Goal: Task Accomplishment & Management: Contribute content

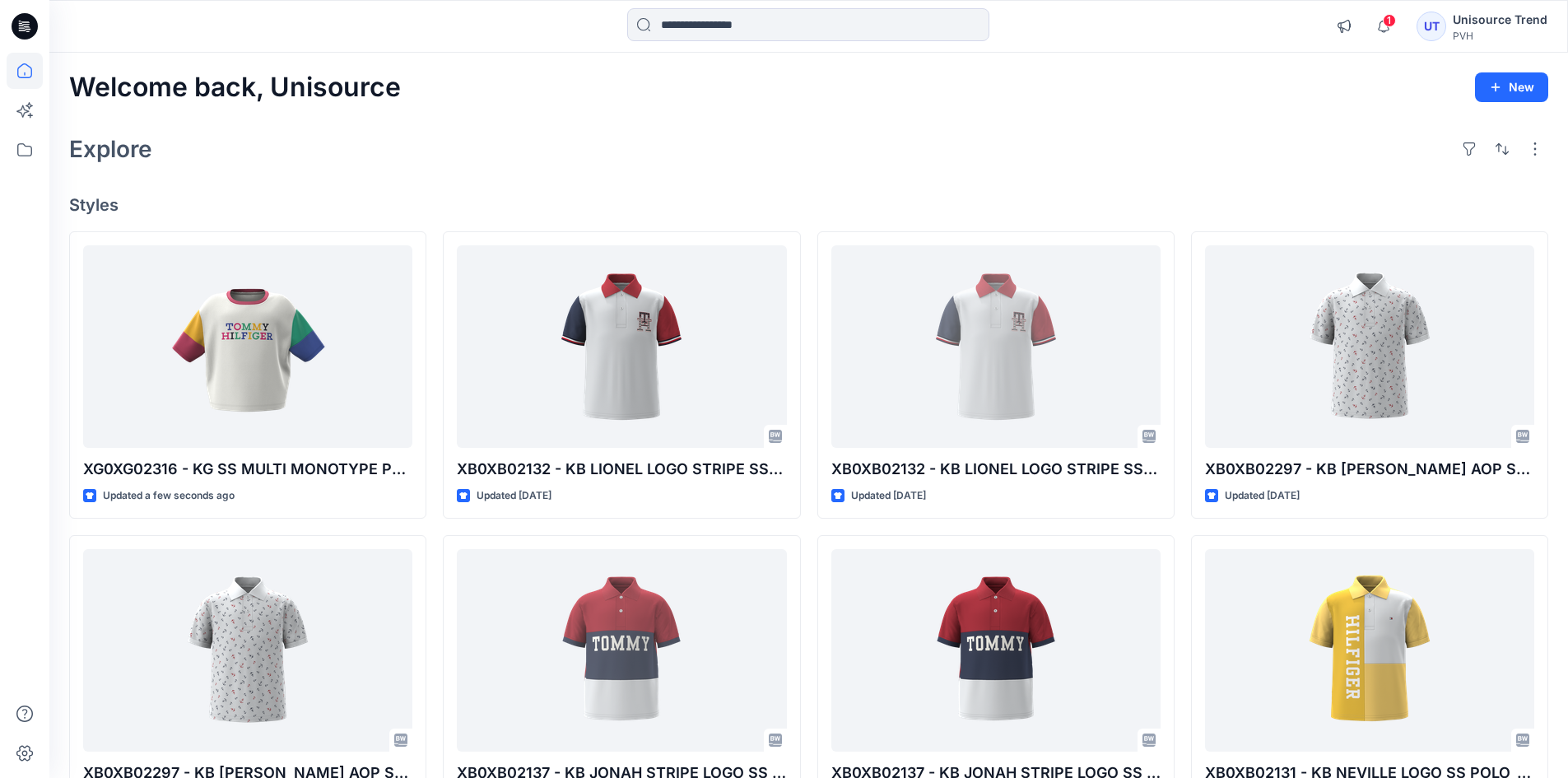
click at [811, 168] on div "Explore" at bounding box center [809, 148] width 1479 height 40
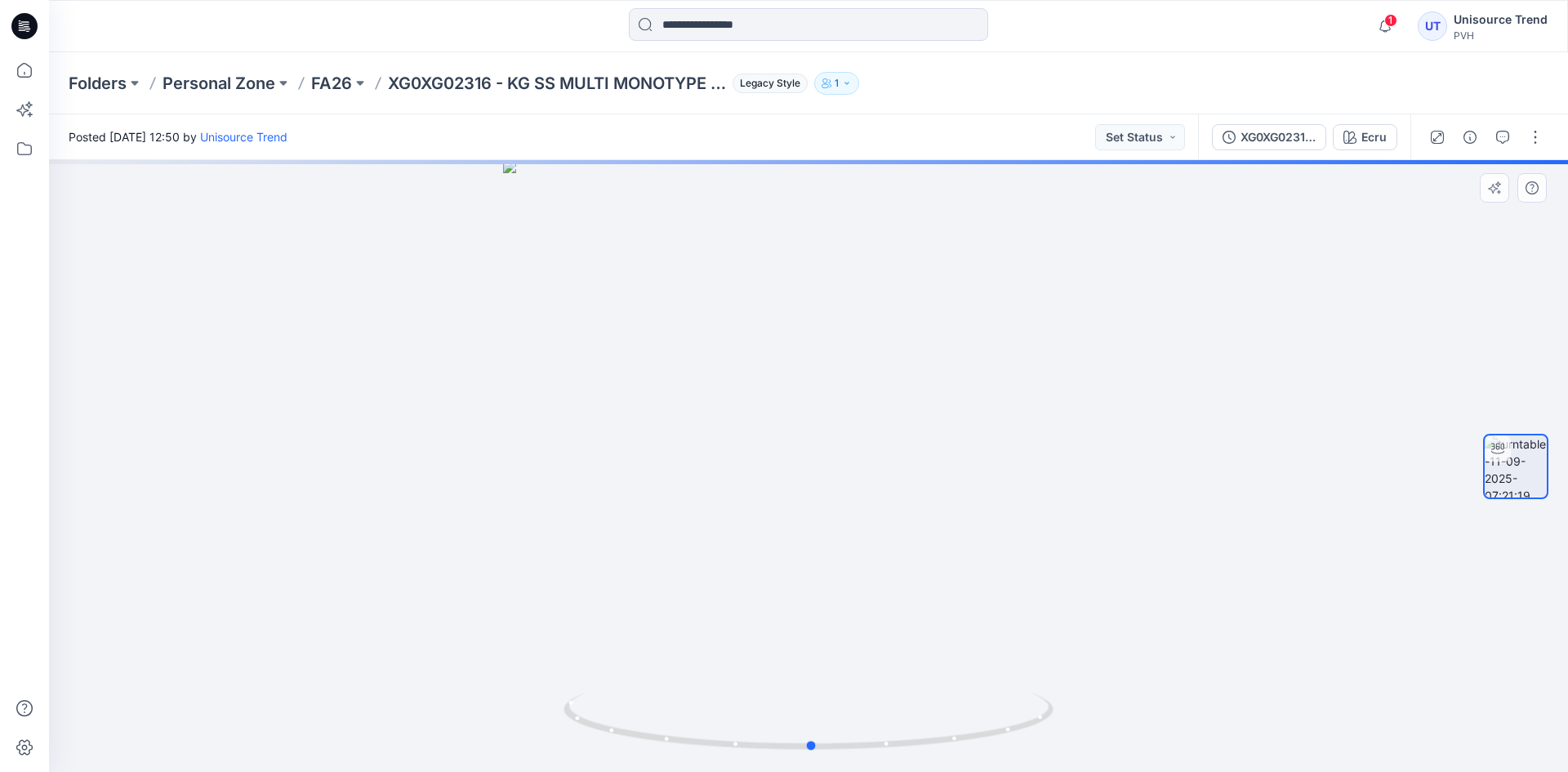
drag, startPoint x: 895, startPoint y: 421, endPoint x: 898, endPoint y: 444, distance: 23.2
click at [898, 444] on div at bounding box center [808, 466] width 1518 height 612
click at [1529, 133] on button "button" at bounding box center [1535, 137] width 26 height 26
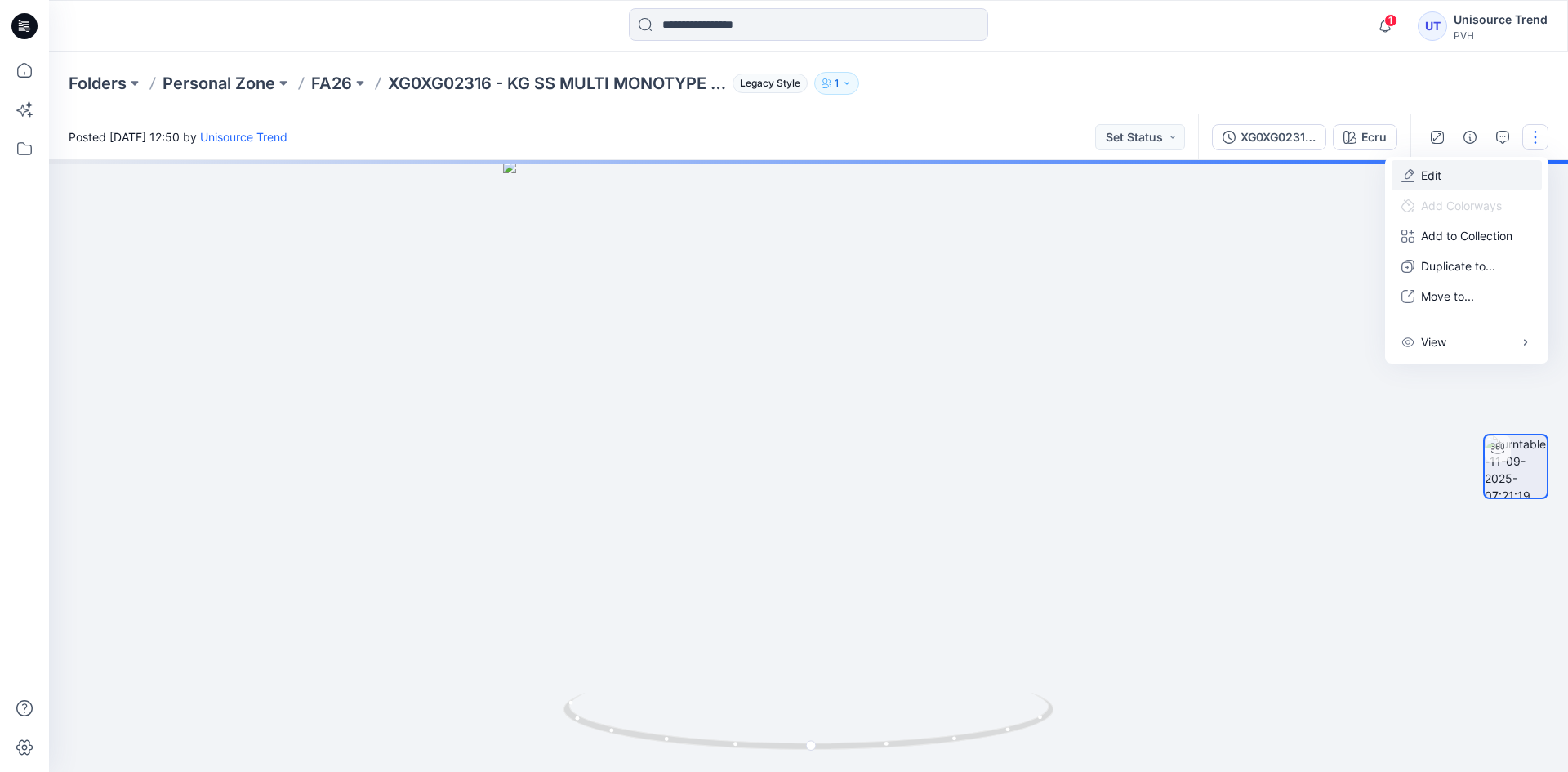
click at [1439, 171] on p "Edit" at bounding box center [1430, 175] width 20 height 17
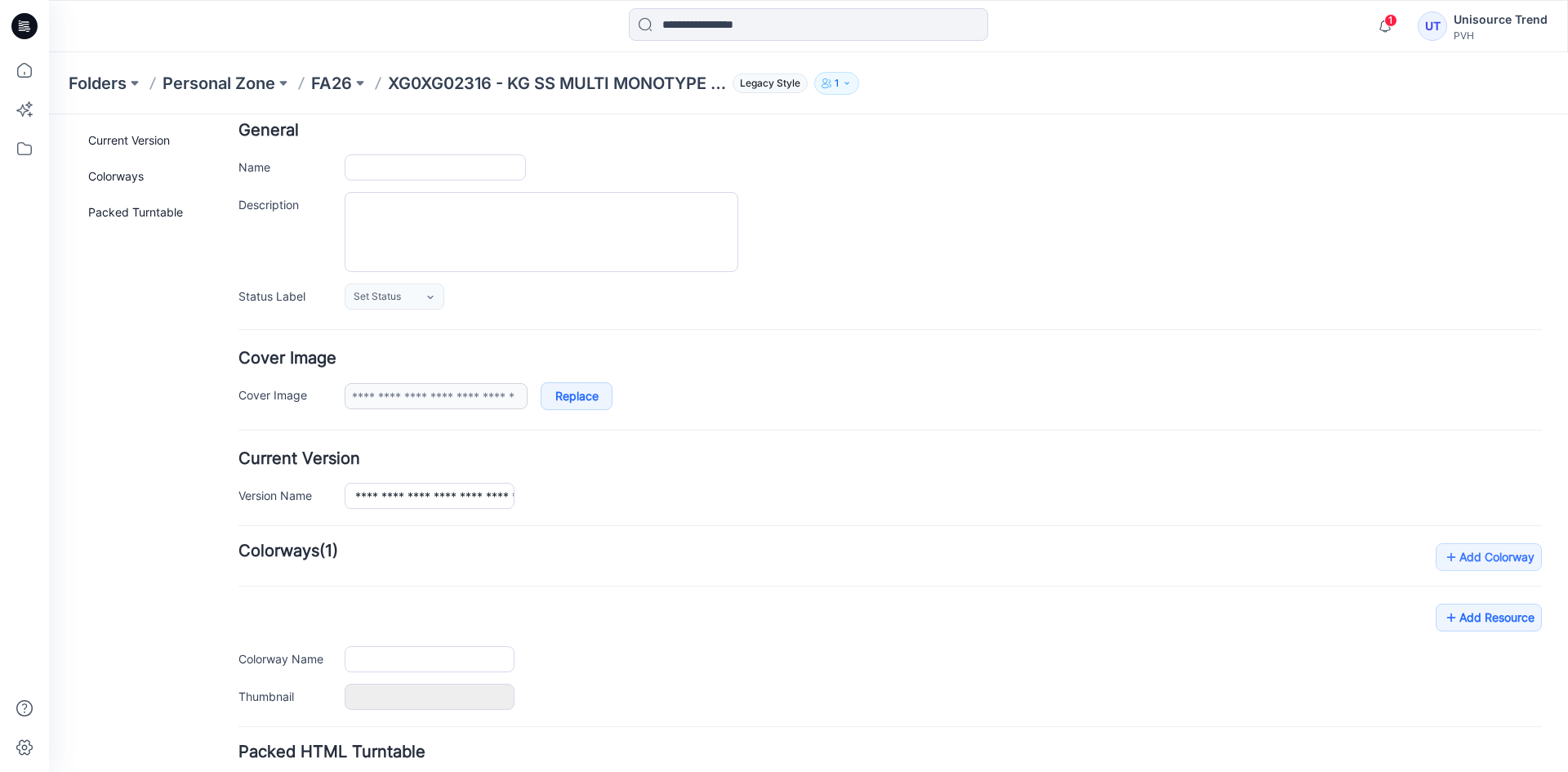
scroll to position [41, 0]
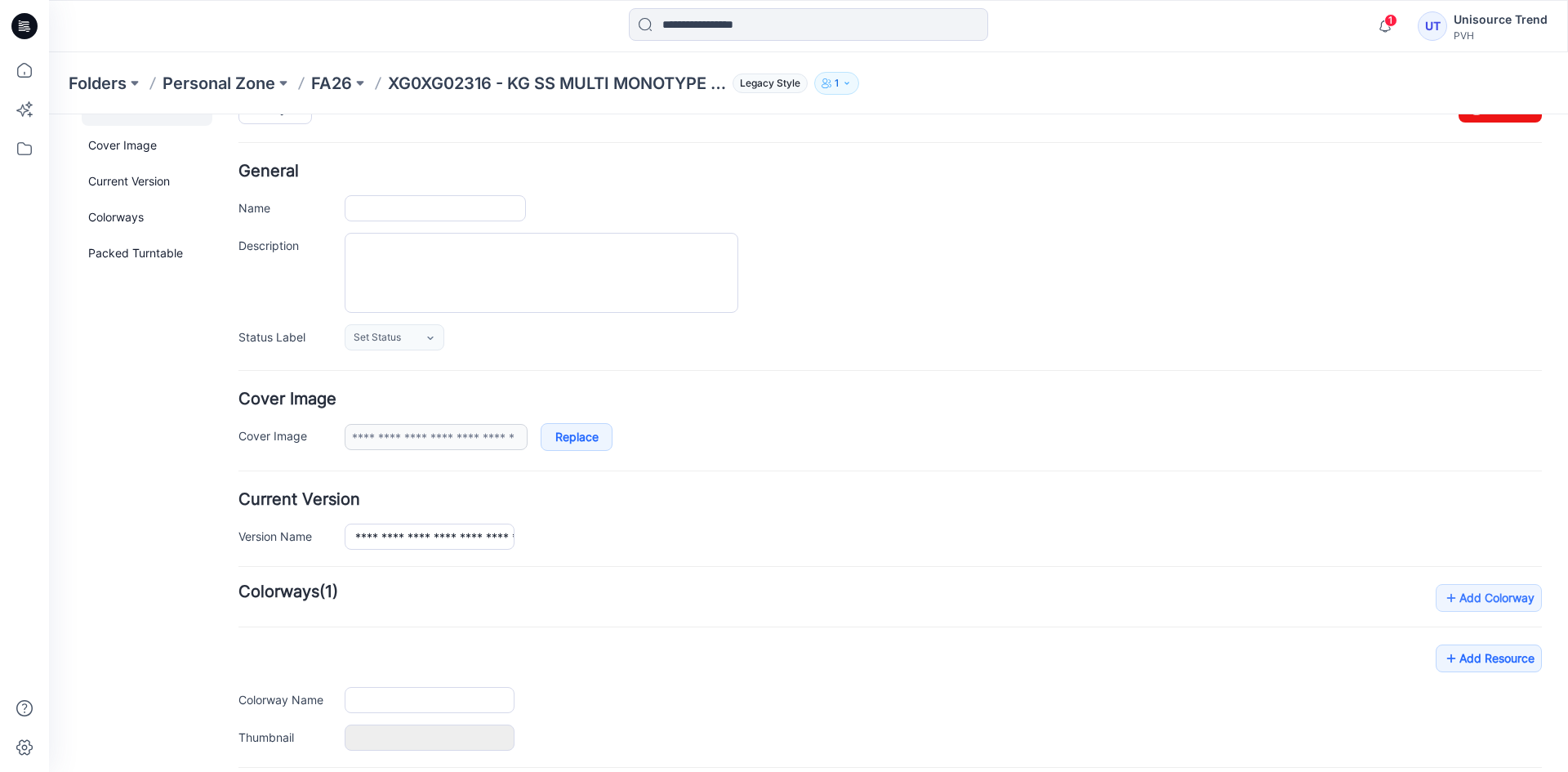
type input "**********"
type input "****"
type input "**********"
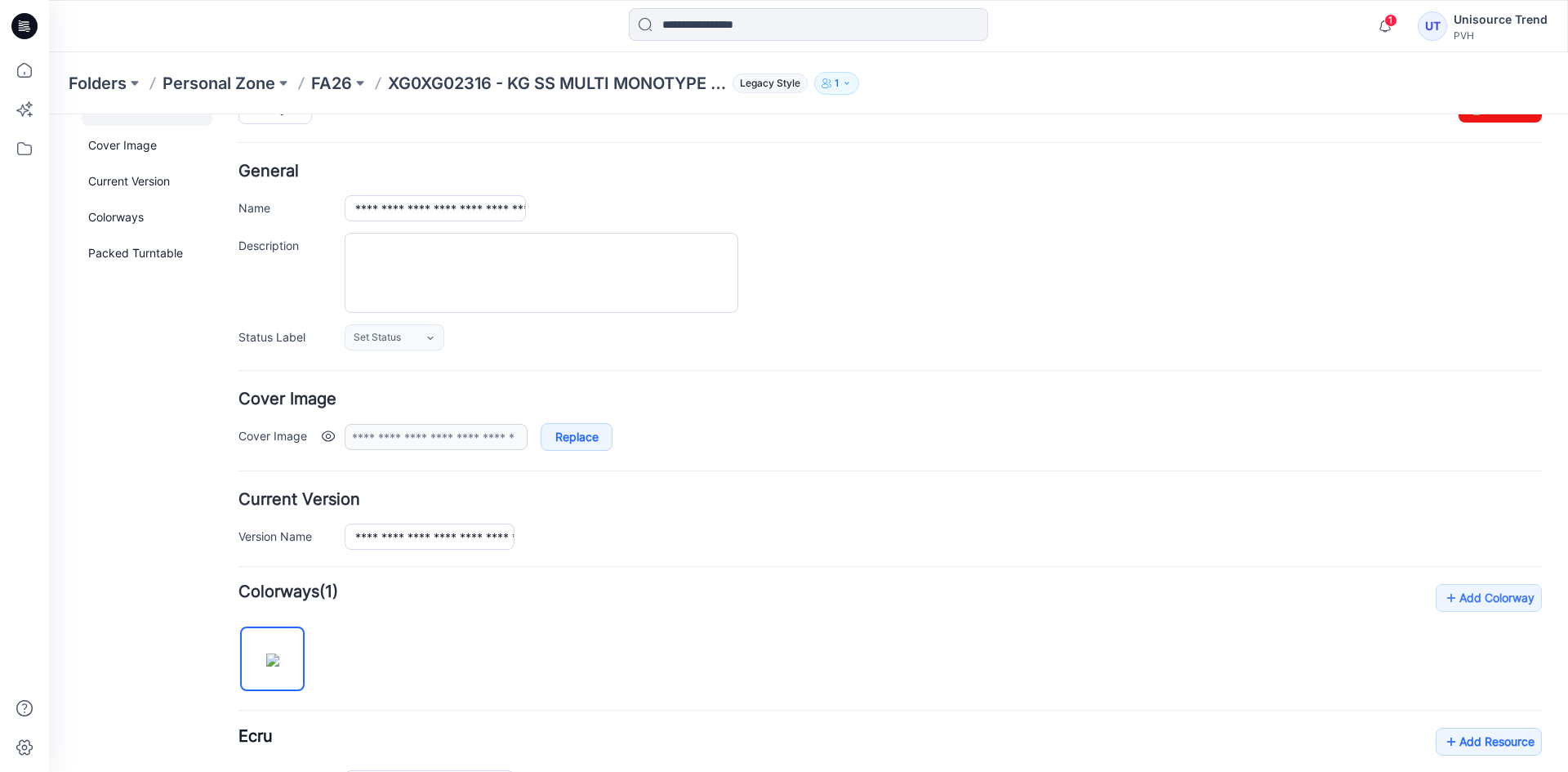
scroll to position [367, 0]
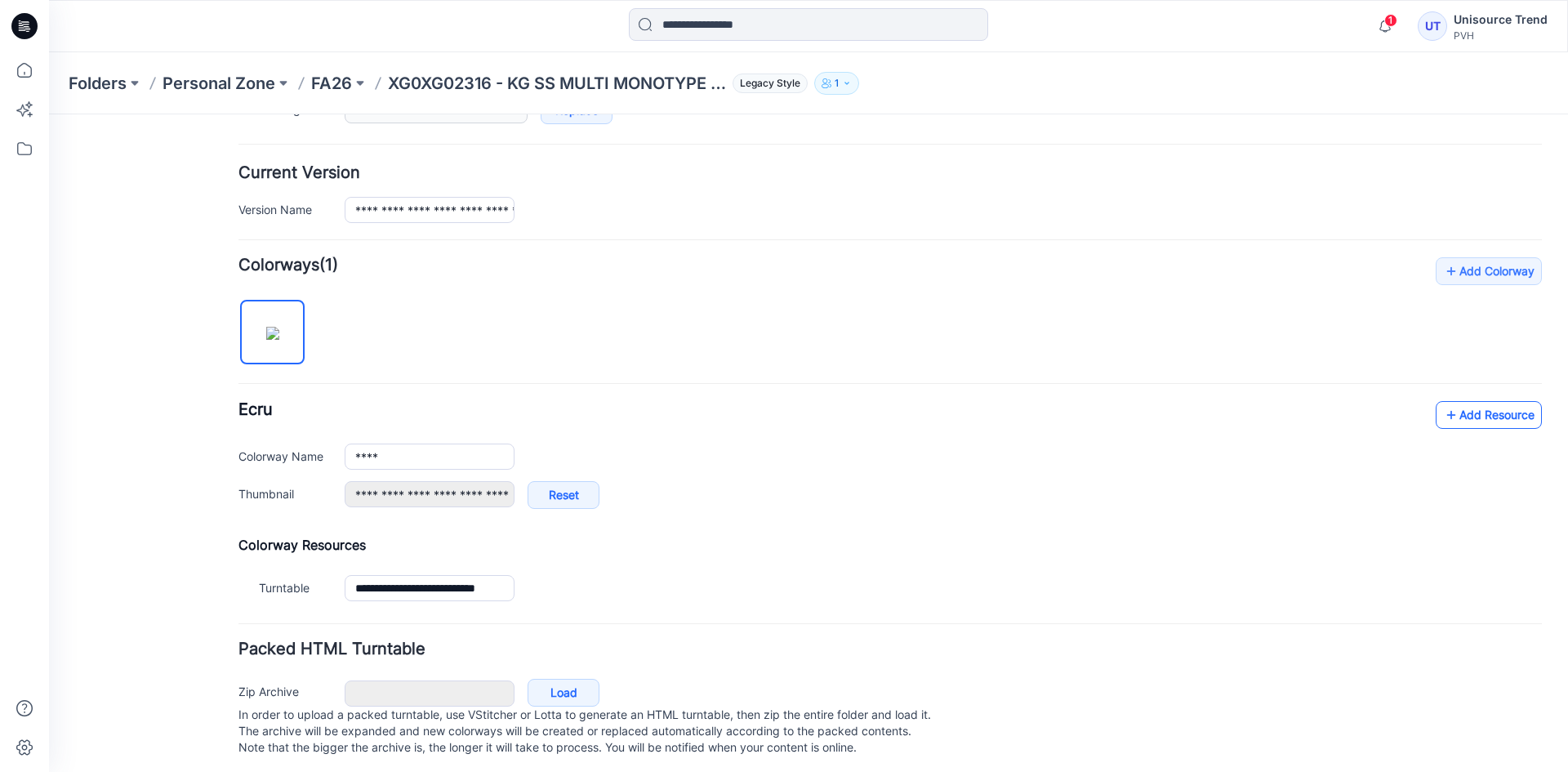
click at [1507, 413] on link "Add Resource" at bounding box center [1488, 414] width 106 height 28
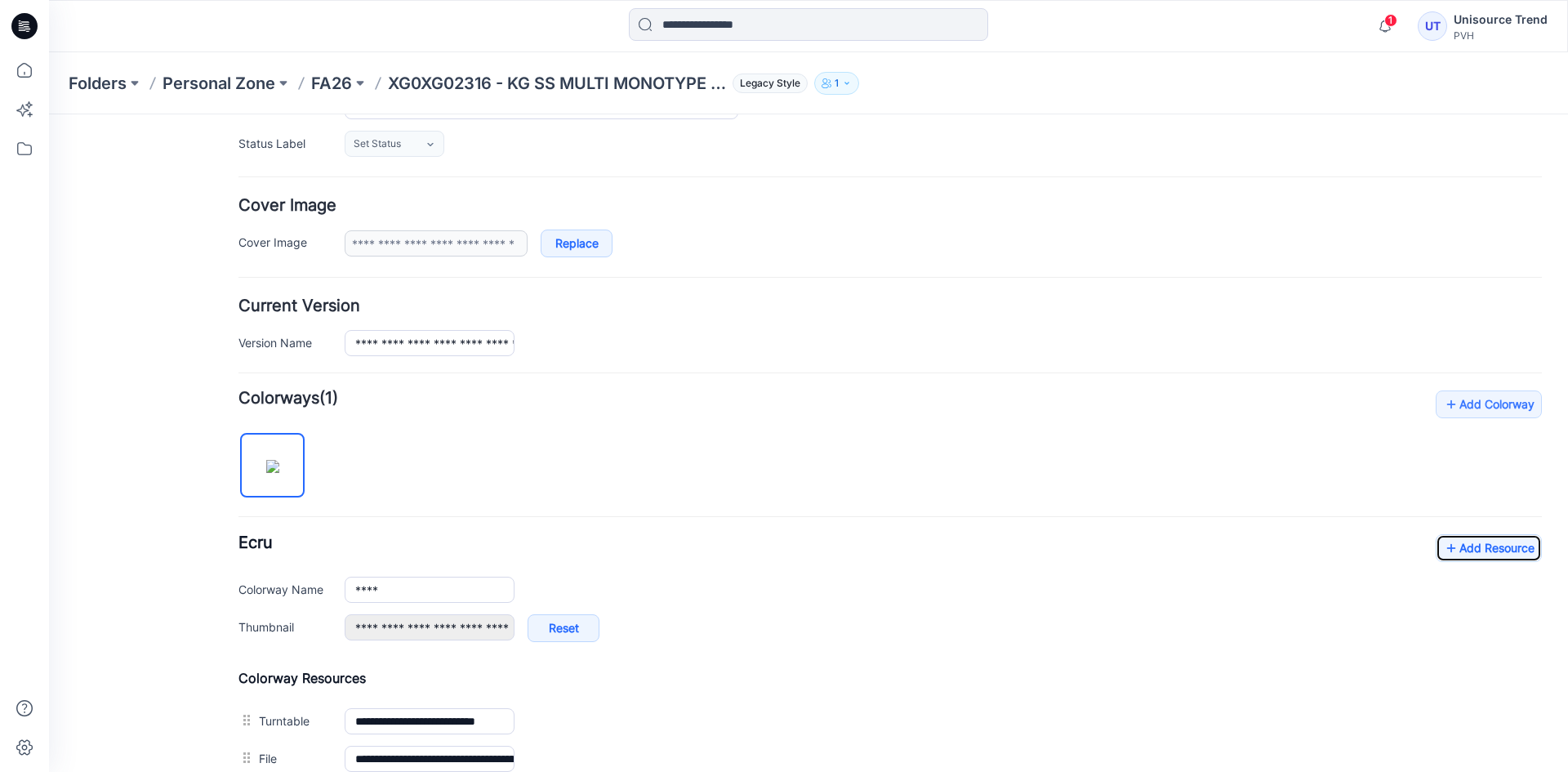
scroll to position [0, 0]
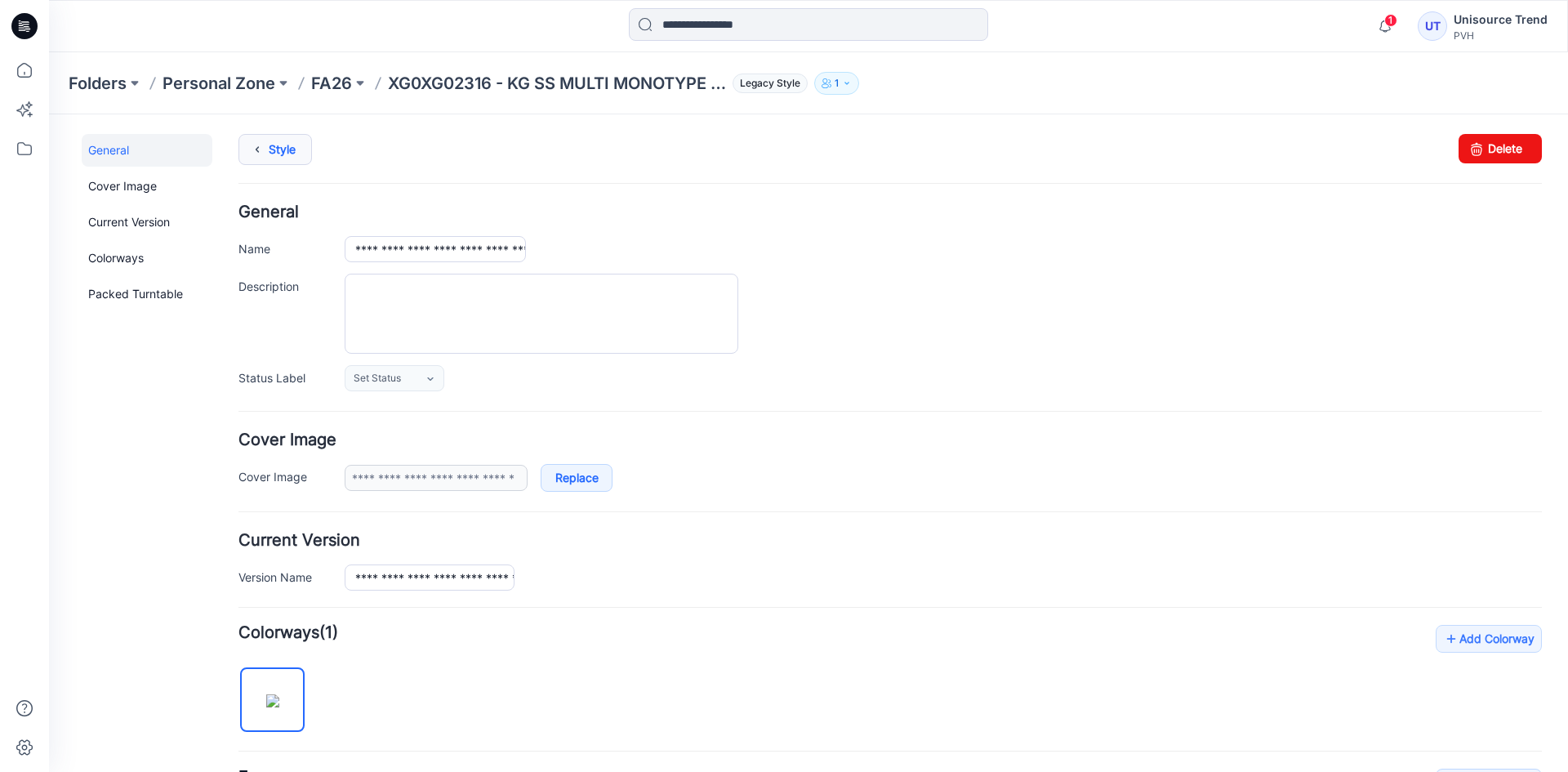
click at [251, 140] on icon at bounding box center [257, 149] width 23 height 30
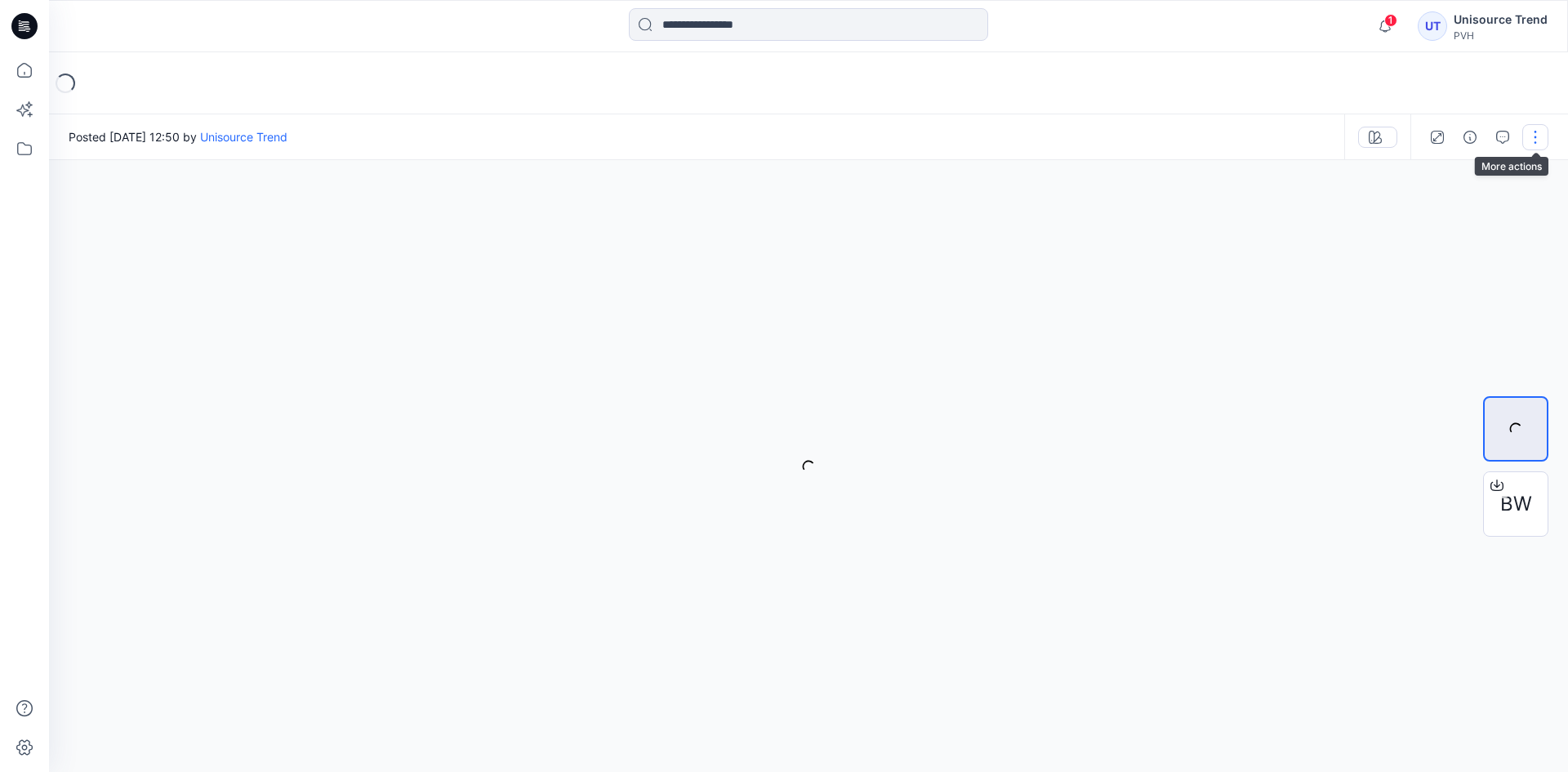
click at [1538, 138] on button "button" at bounding box center [1535, 137] width 26 height 26
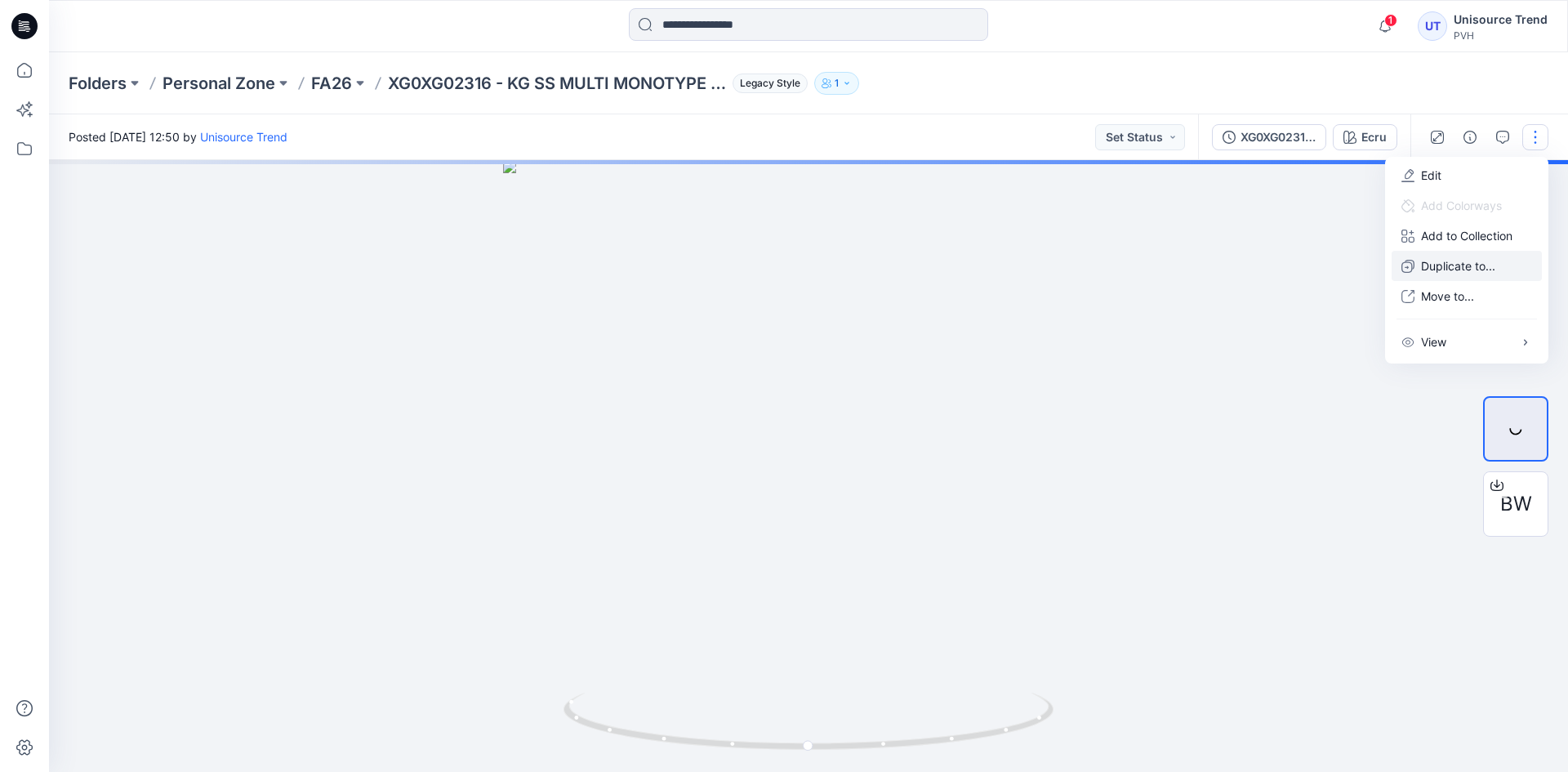
click at [1474, 264] on p "Duplicate to..." at bounding box center [1458, 266] width 75 height 17
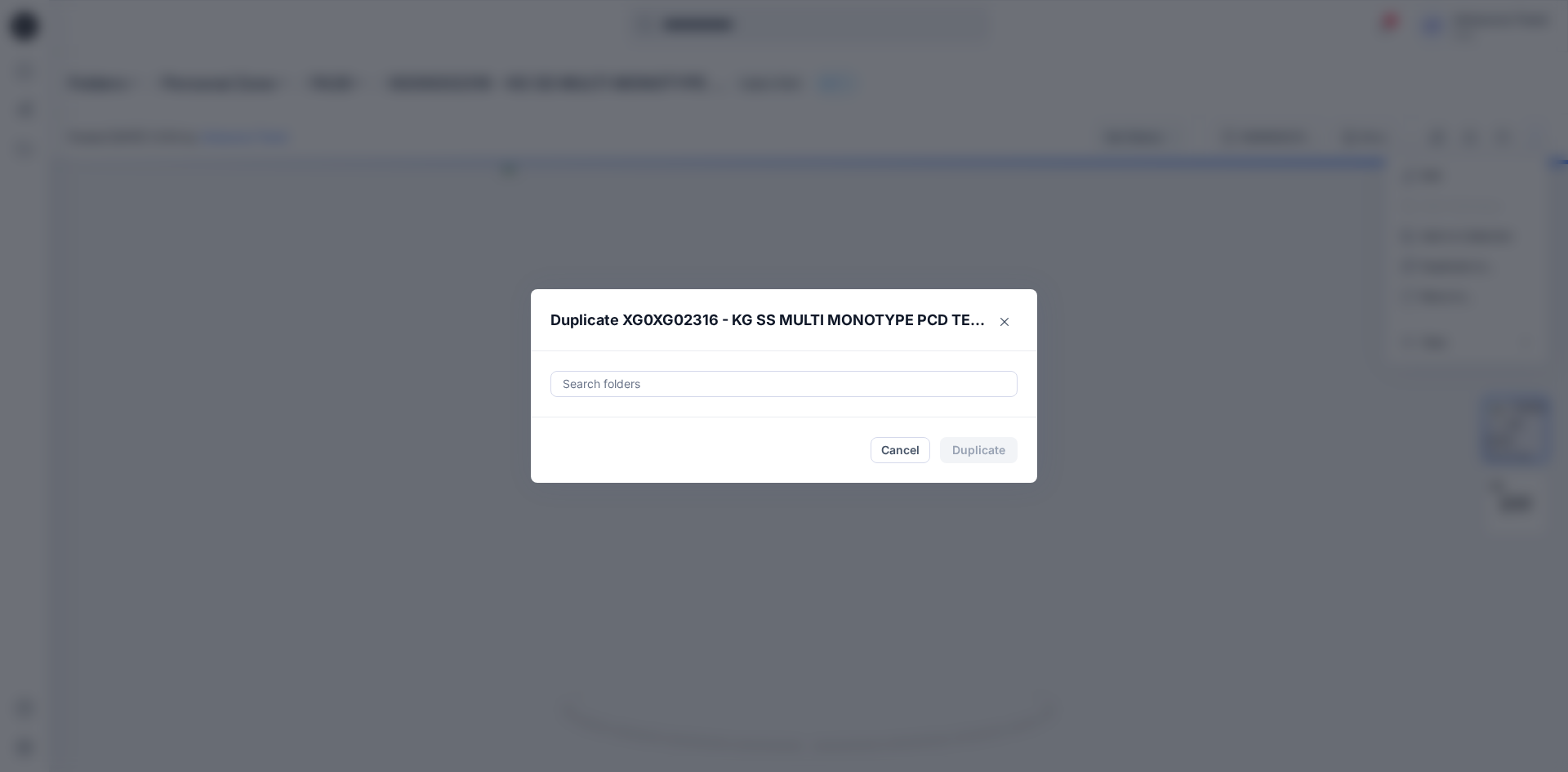
click at [684, 389] on div at bounding box center [784, 384] width 446 height 19
click at [578, 427] on div at bounding box center [575, 425] width 13 height 13
type input "********"
click at [539, 478] on footer "Cancel Duplicate" at bounding box center [783, 450] width 506 height 65
click at [995, 452] on button "Duplicate" at bounding box center [978, 450] width 77 height 26
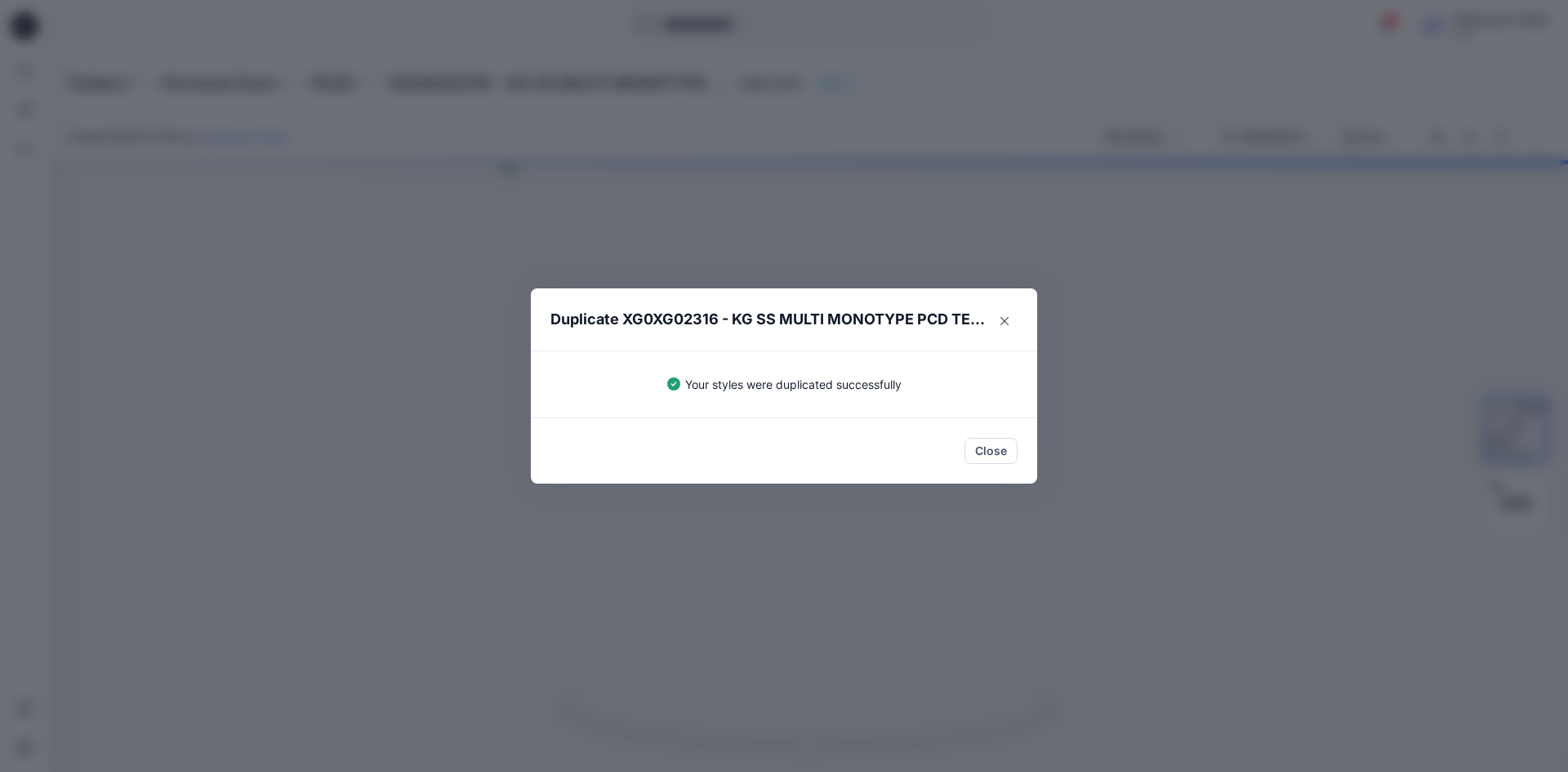
click at [994, 452] on button "Close" at bounding box center [991, 451] width 54 height 26
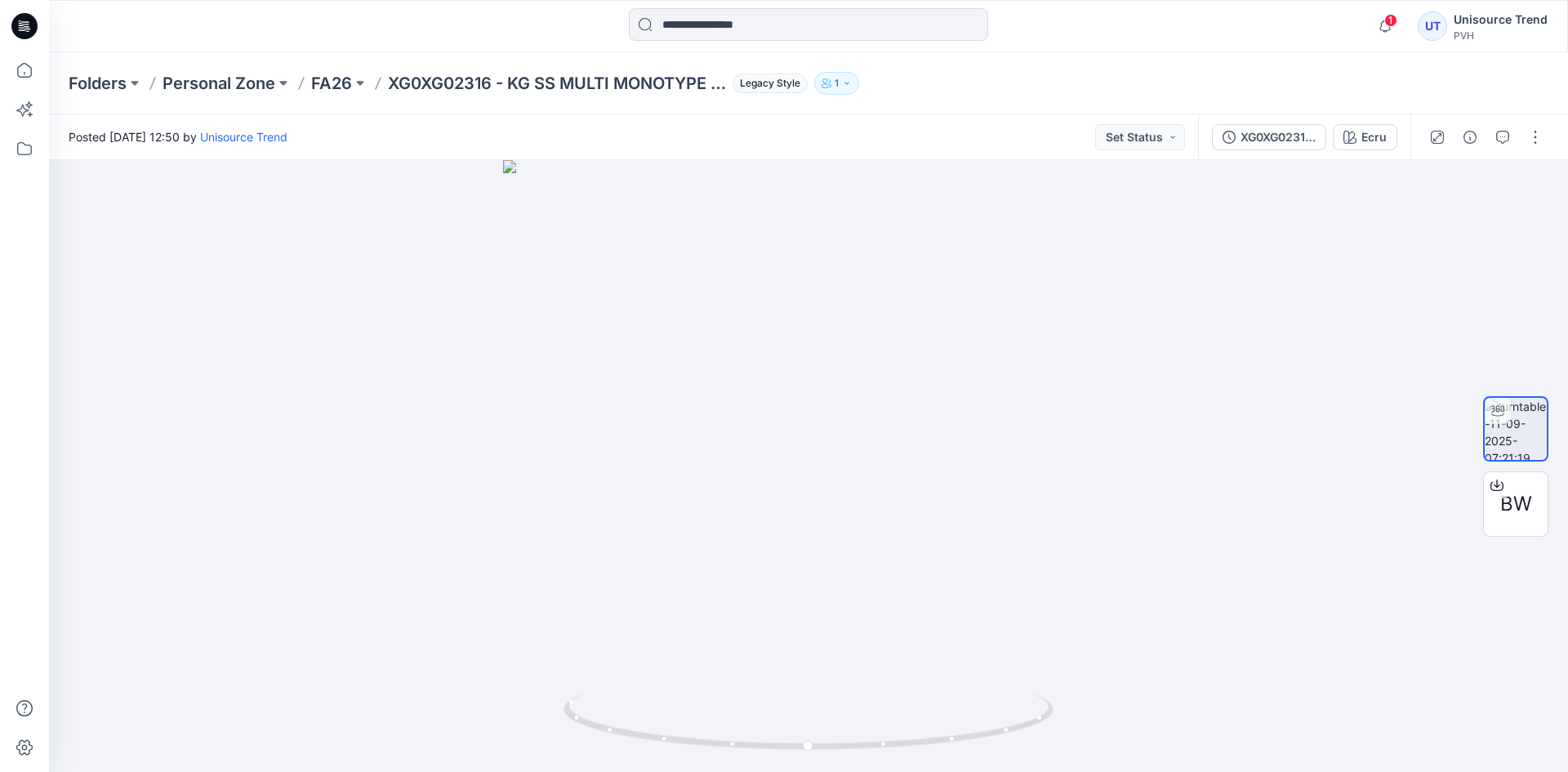
click at [21, 33] on icon at bounding box center [24, 26] width 26 height 26
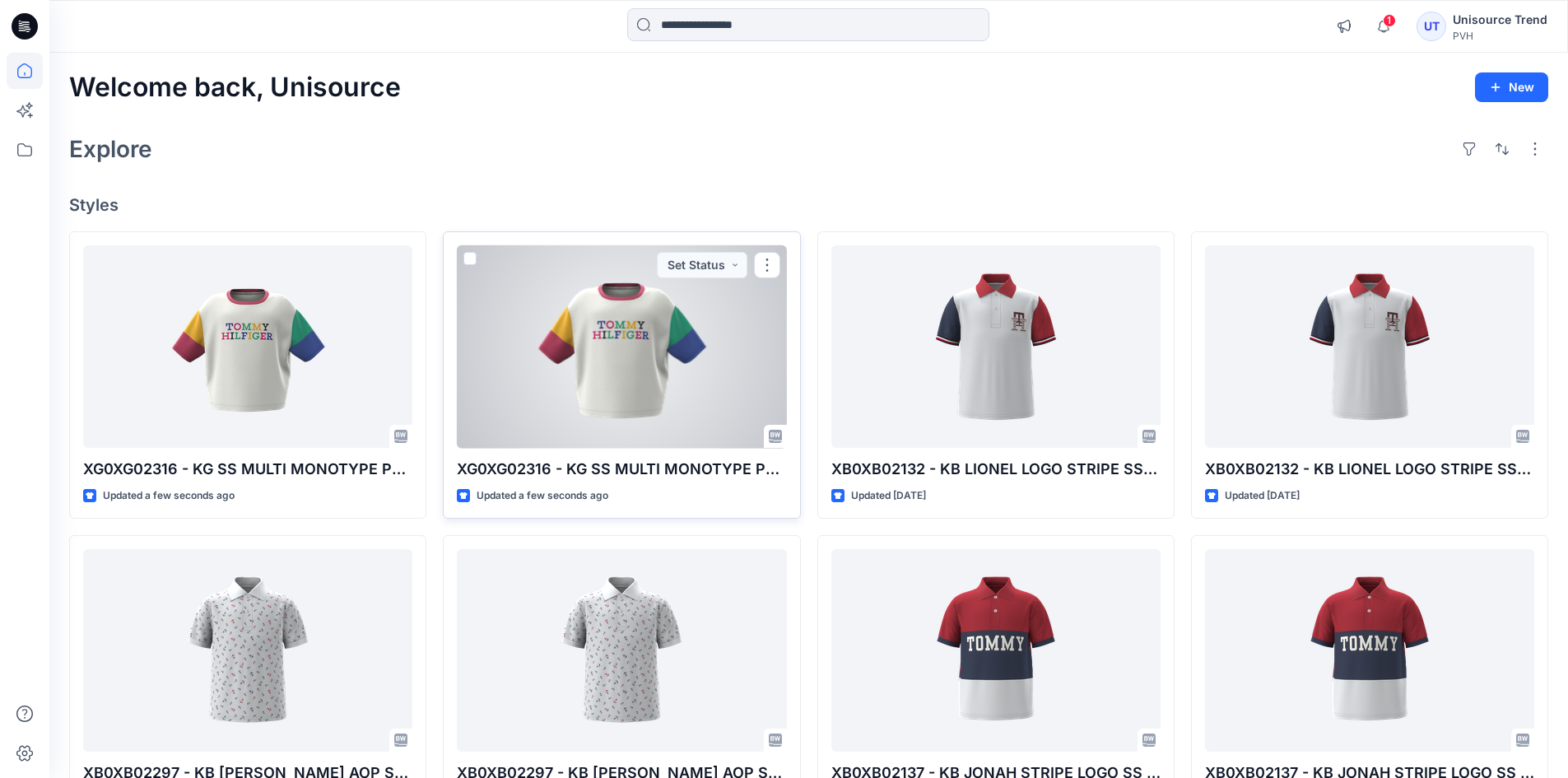
click at [638, 360] on div at bounding box center [622, 347] width 330 height 203
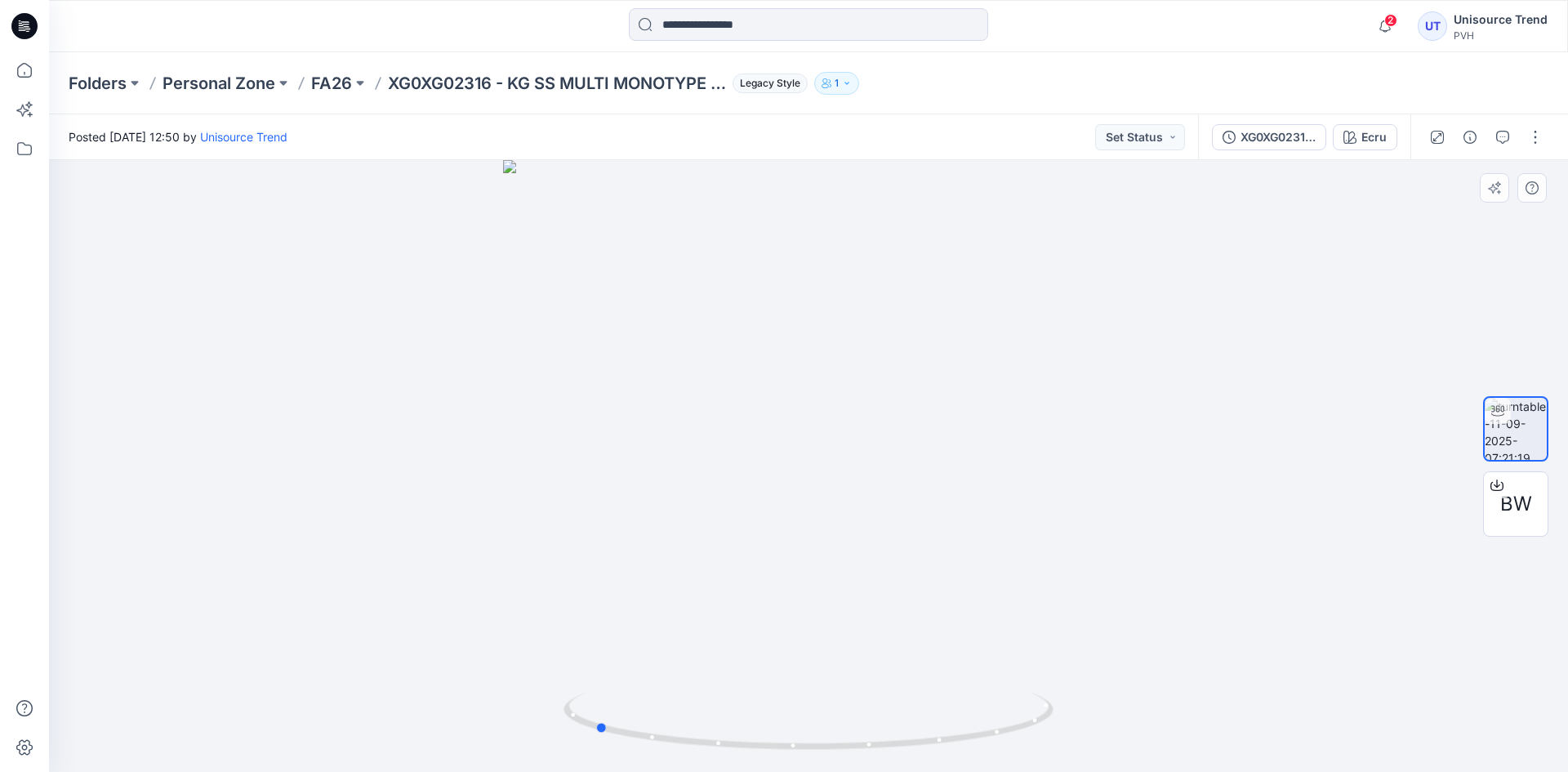
drag, startPoint x: 894, startPoint y: 525, endPoint x: 680, endPoint y: 518, distance: 214.1
click at [680, 518] on div at bounding box center [808, 466] width 1518 height 612
click at [14, 23] on icon at bounding box center [24, 26] width 26 height 26
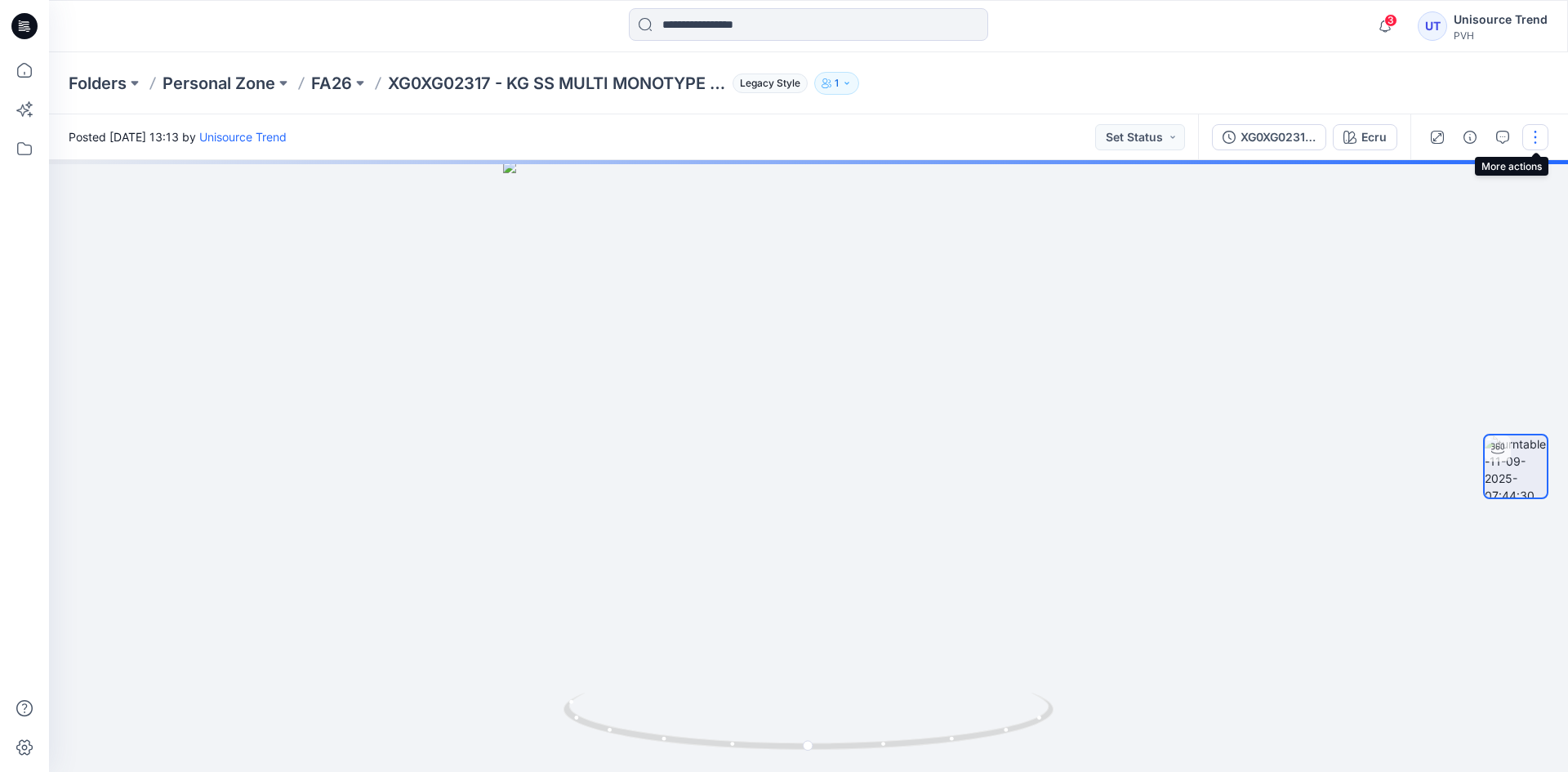
click at [1540, 142] on button "button" at bounding box center [1535, 137] width 26 height 26
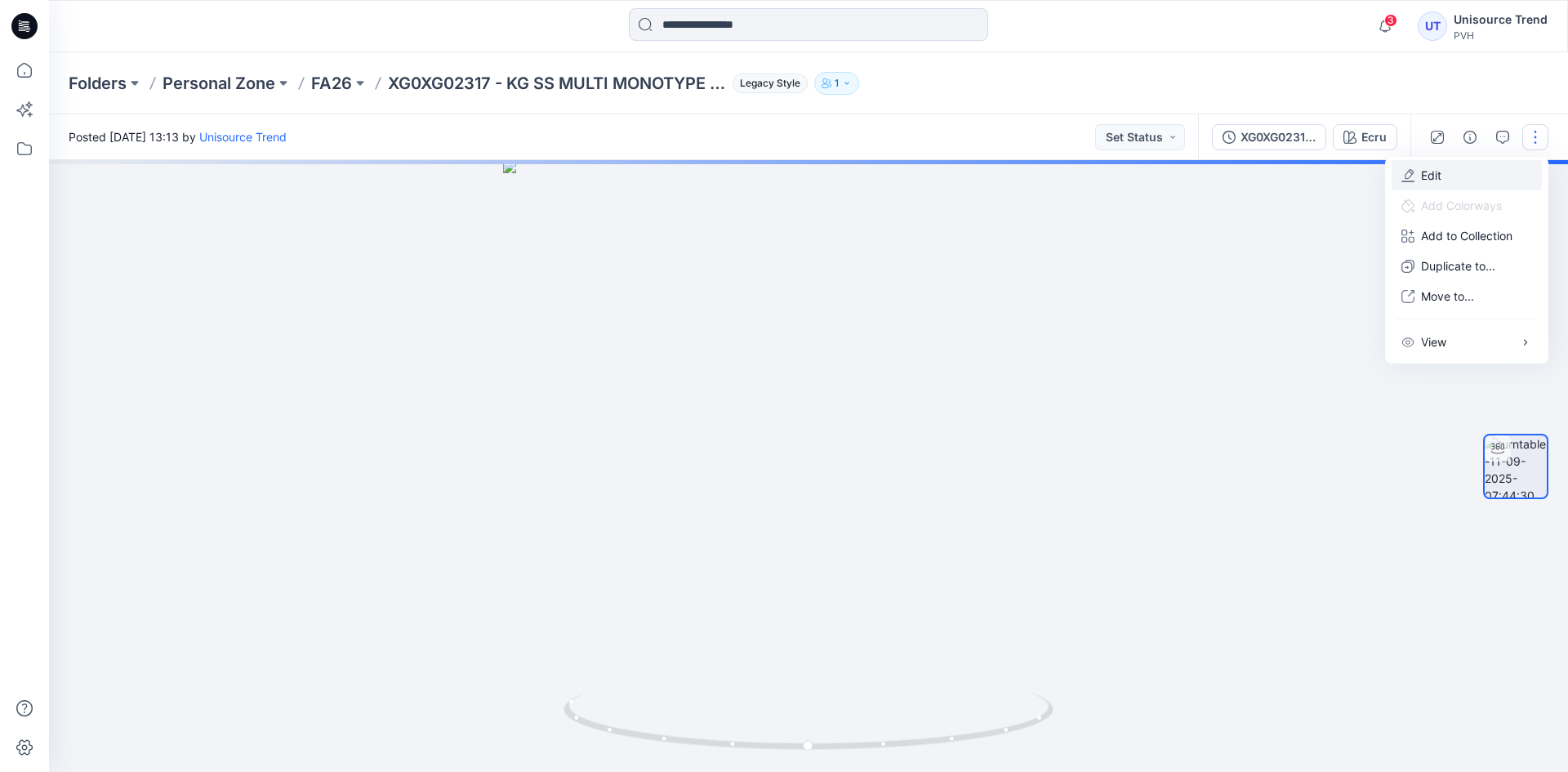
click at [1441, 175] on p "Edit" at bounding box center [1430, 175] width 20 height 17
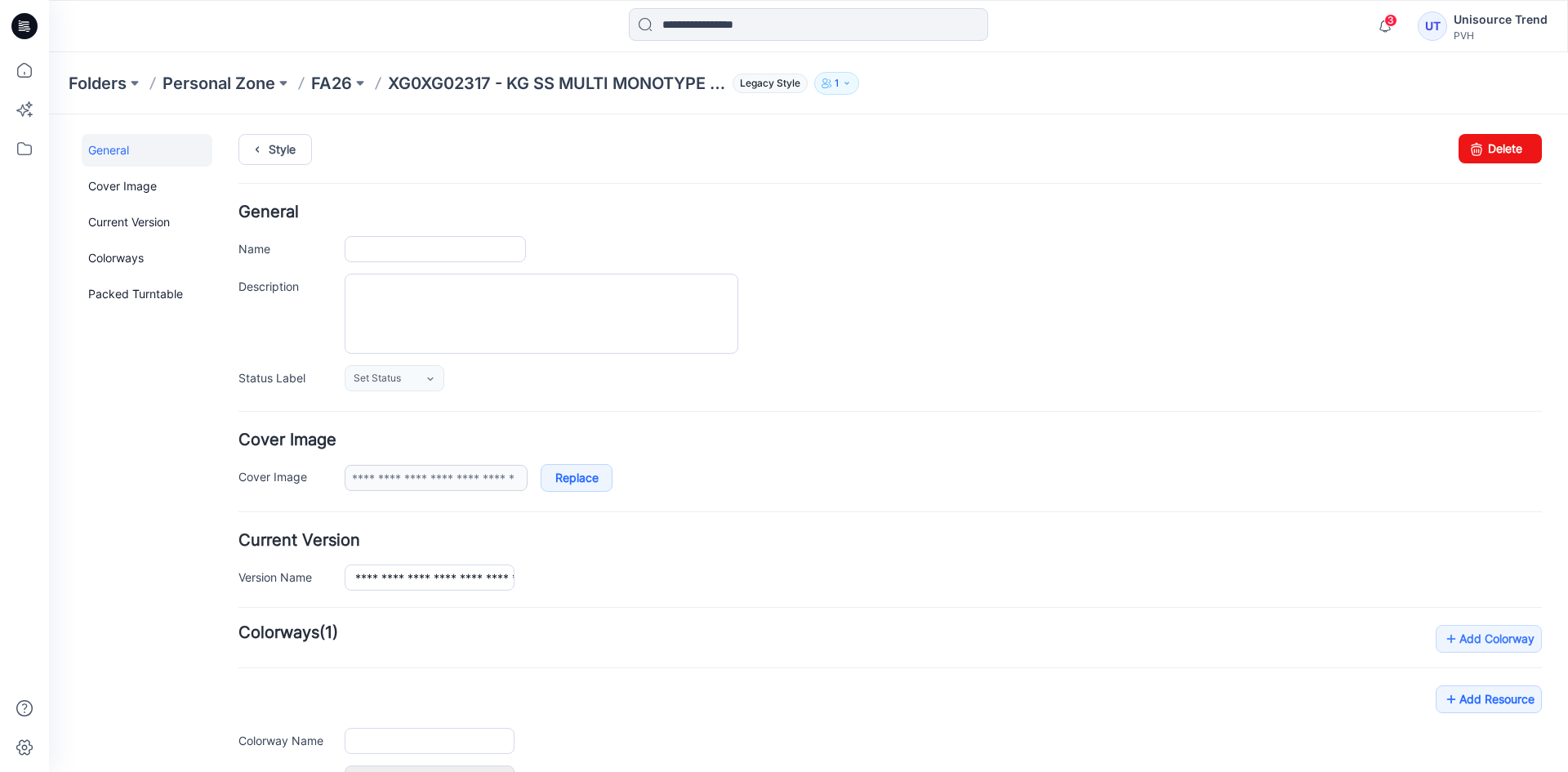
type input "**********"
type input "****"
type input "**********"
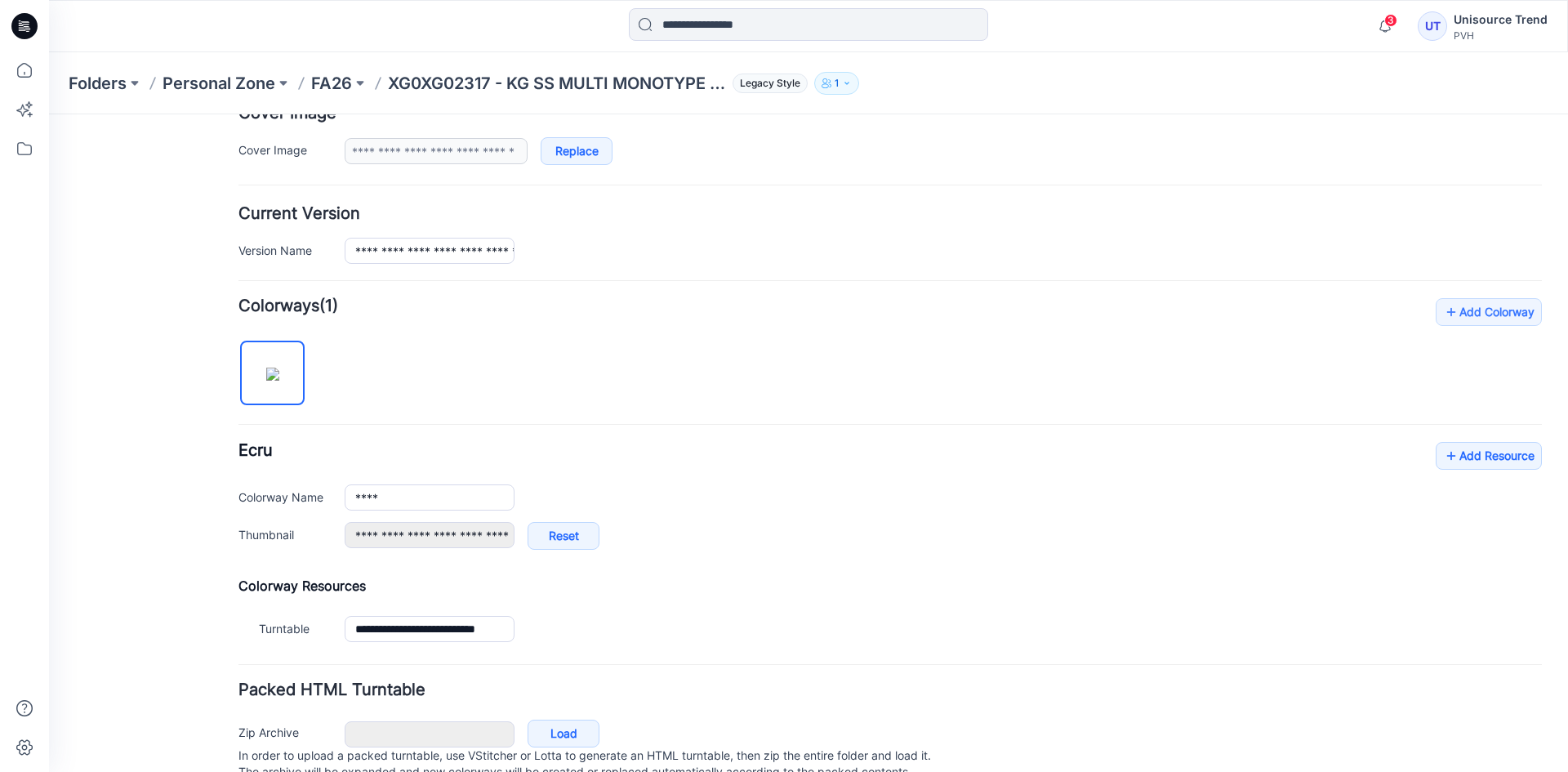
scroll to position [389, 0]
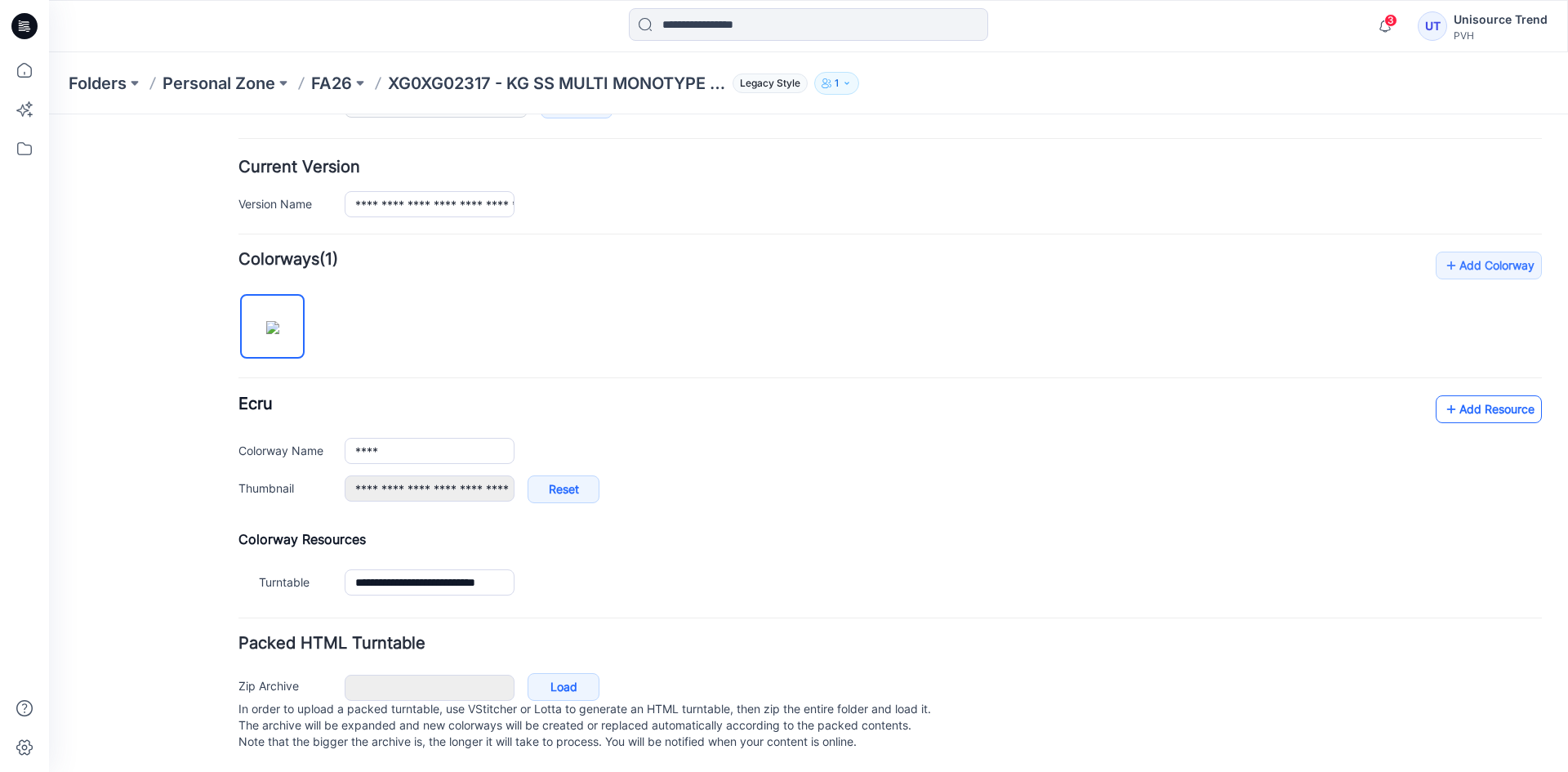
click at [1443, 396] on icon at bounding box center [1450, 408] width 16 height 26
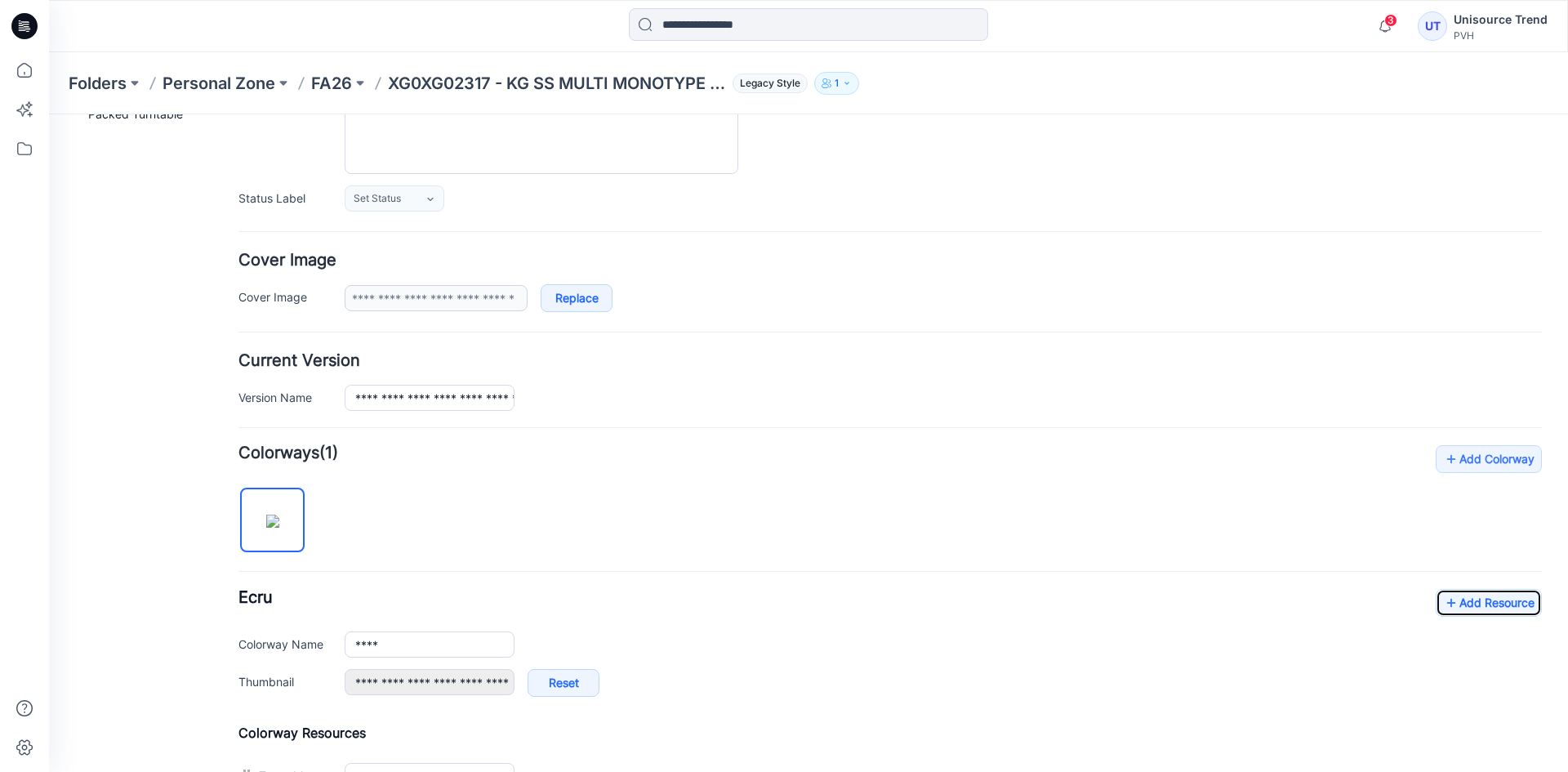
scroll to position [0, 0]
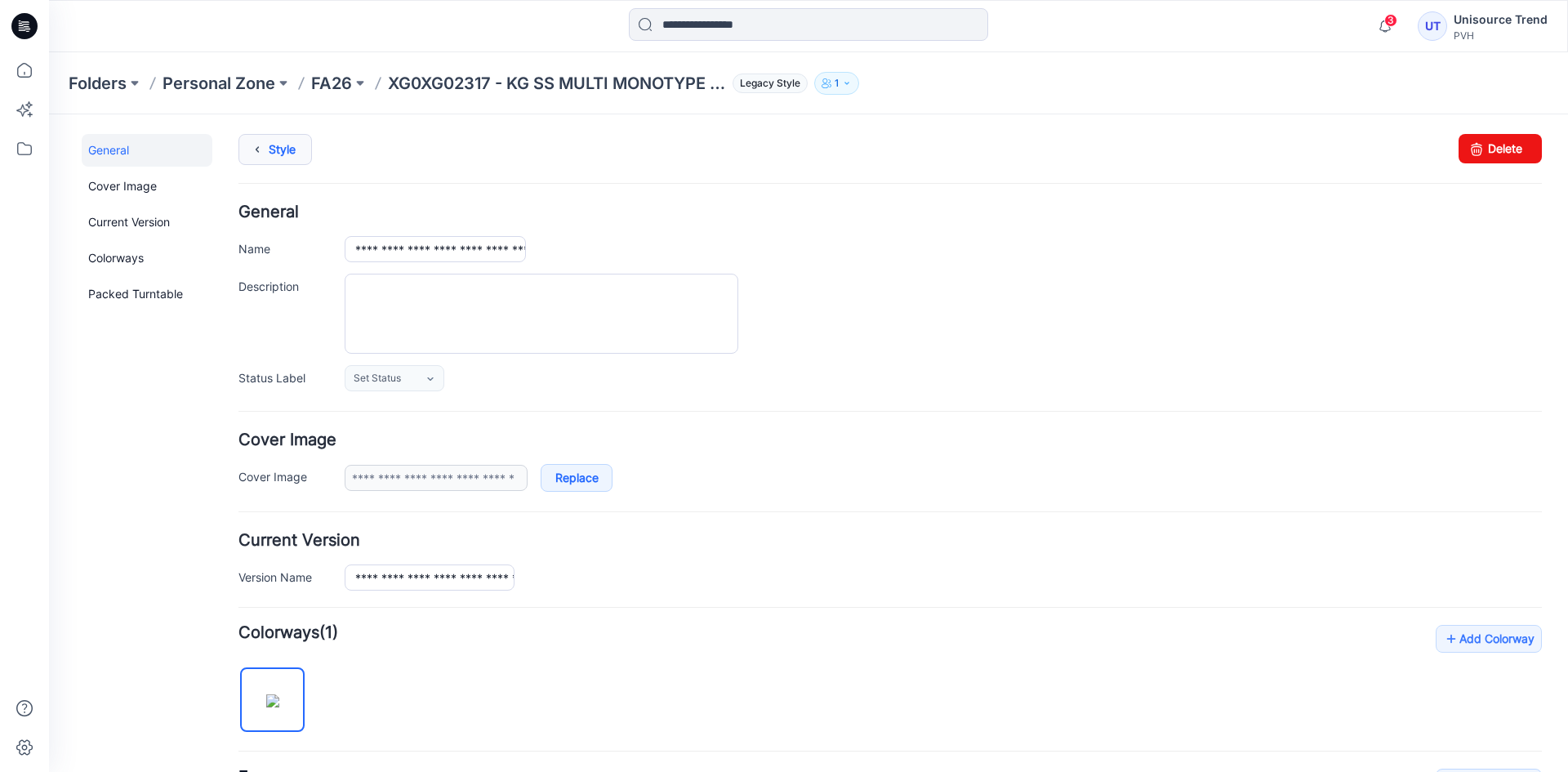
click at [259, 153] on icon at bounding box center [257, 149] width 23 height 30
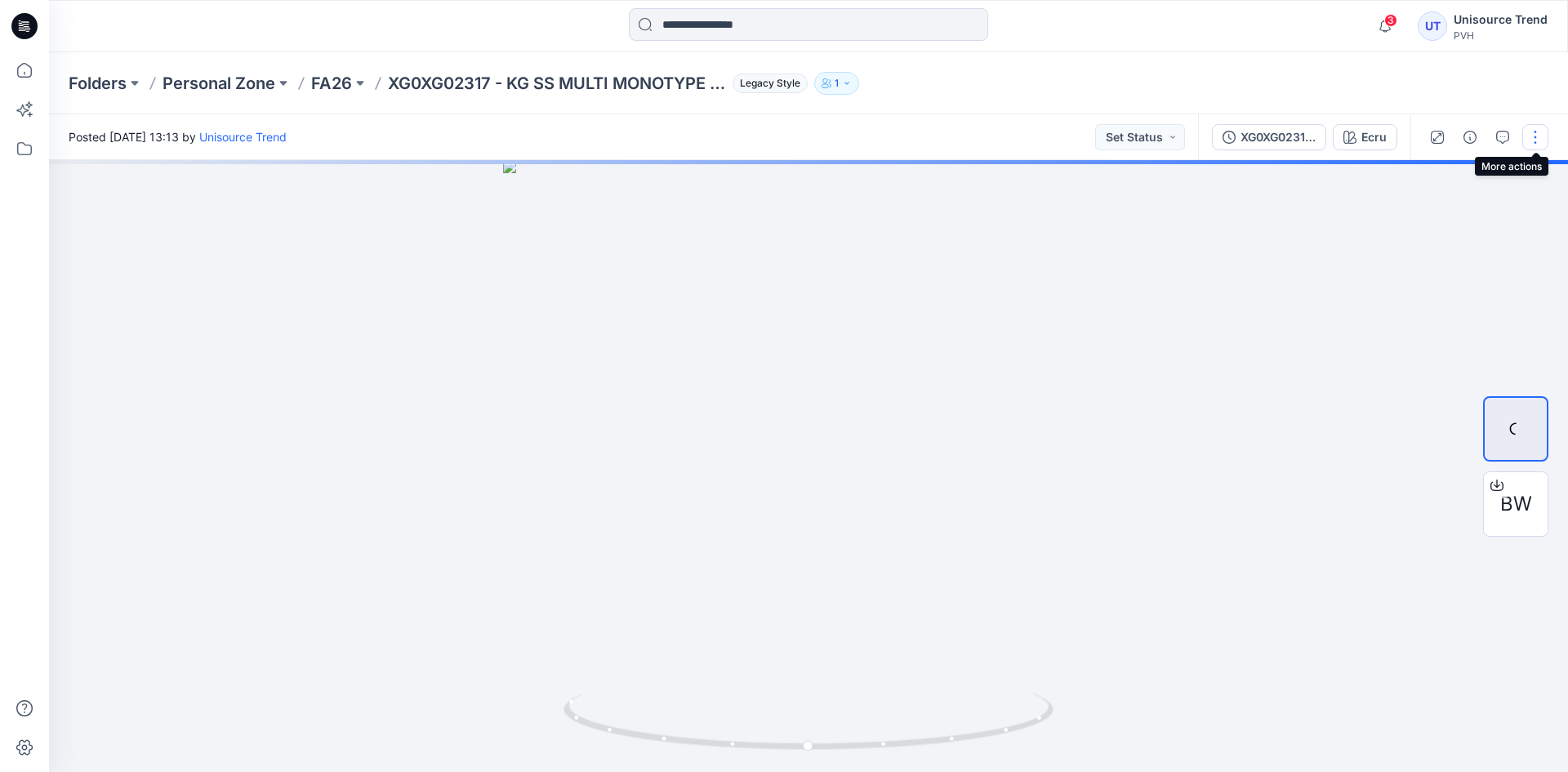
click at [1540, 141] on button "button" at bounding box center [1535, 137] width 26 height 26
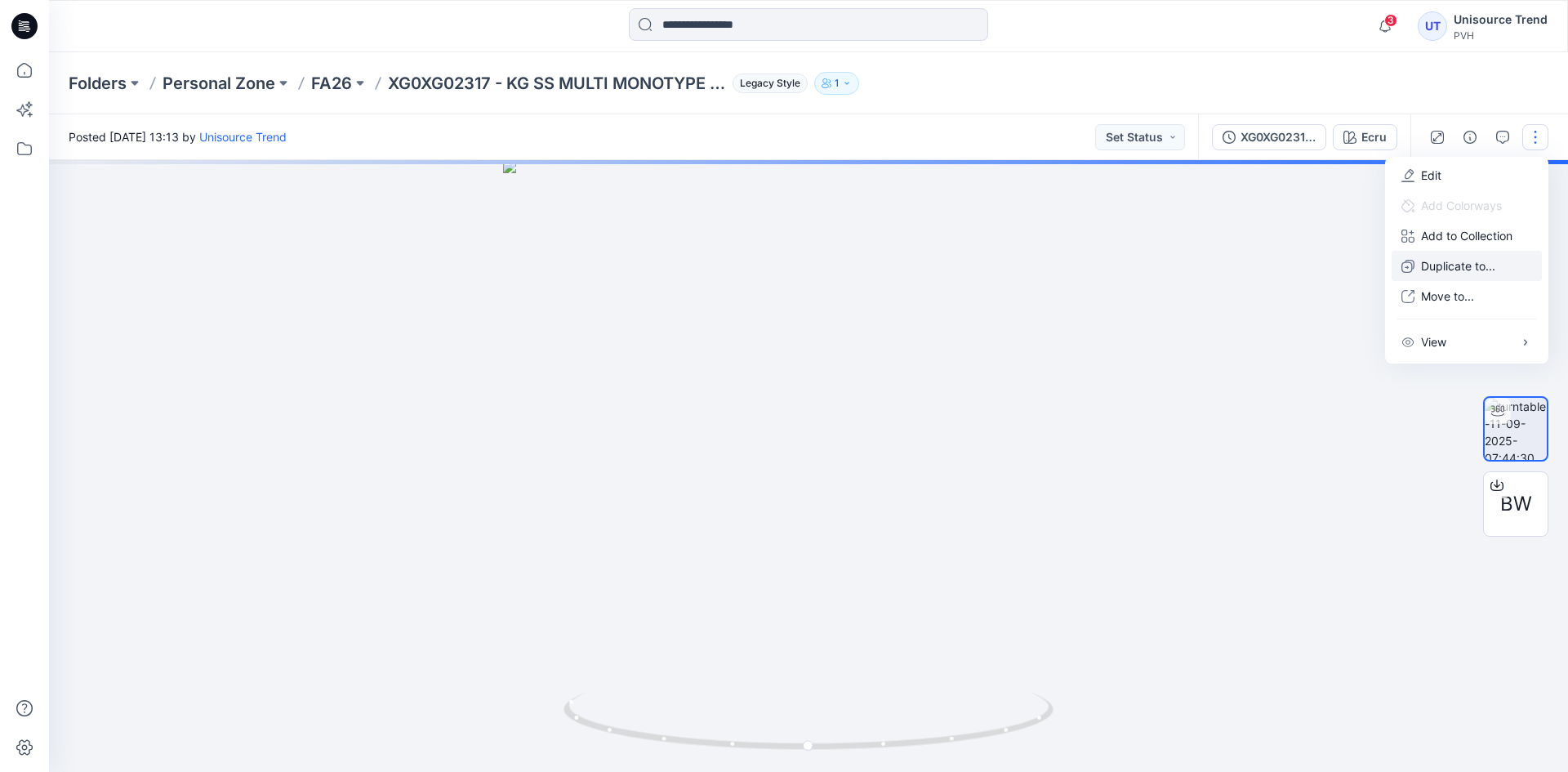
click at [1470, 260] on p "Duplicate to..." at bounding box center [1458, 266] width 75 height 17
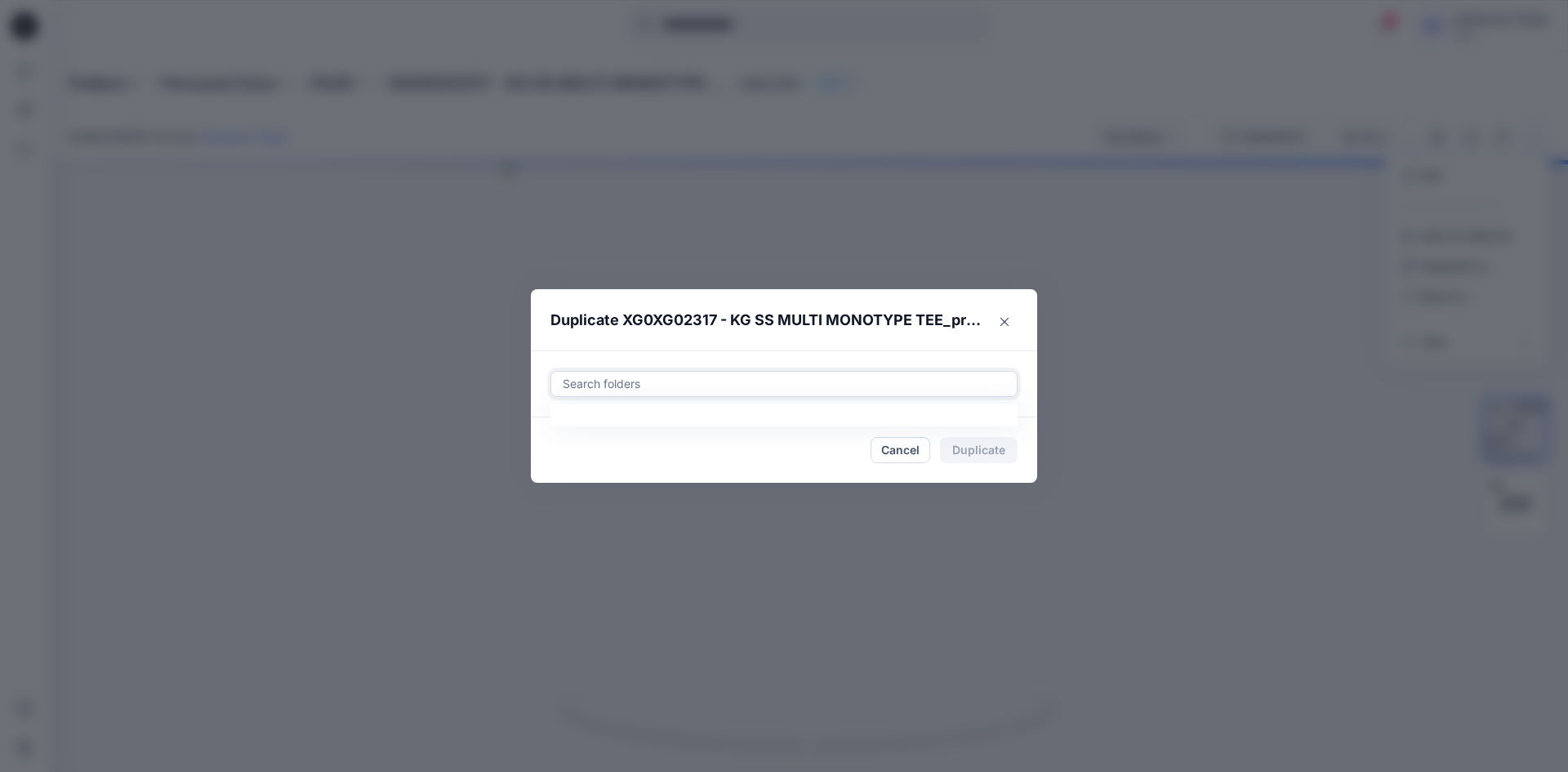
click at [722, 384] on div at bounding box center [784, 384] width 446 height 19
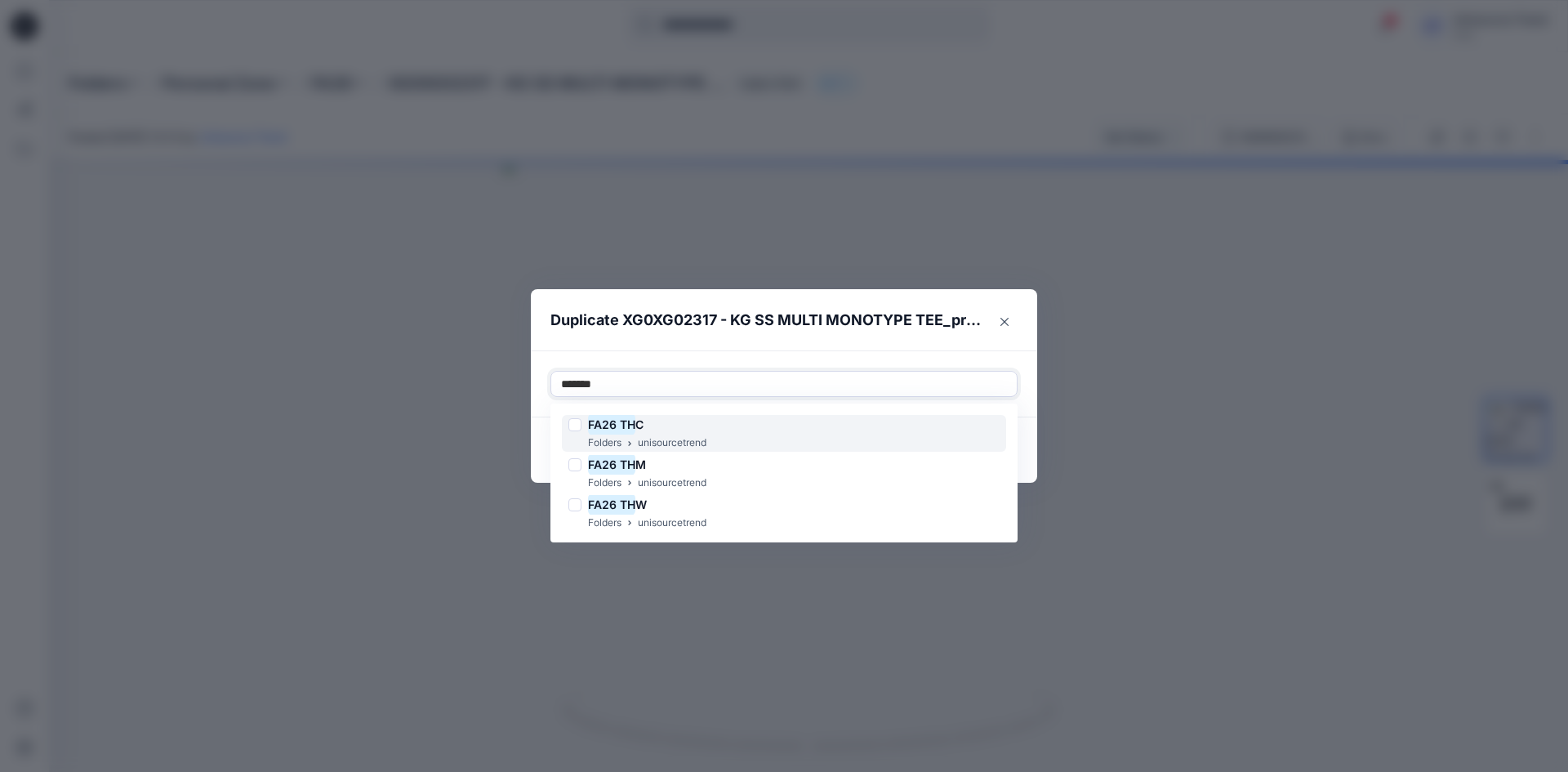
click at [579, 433] on div "FA26 TH C" at bounding box center [637, 425] width 138 height 19
type input "*******"
click at [542, 456] on footer "Cancel Duplicate" at bounding box center [783, 450] width 506 height 65
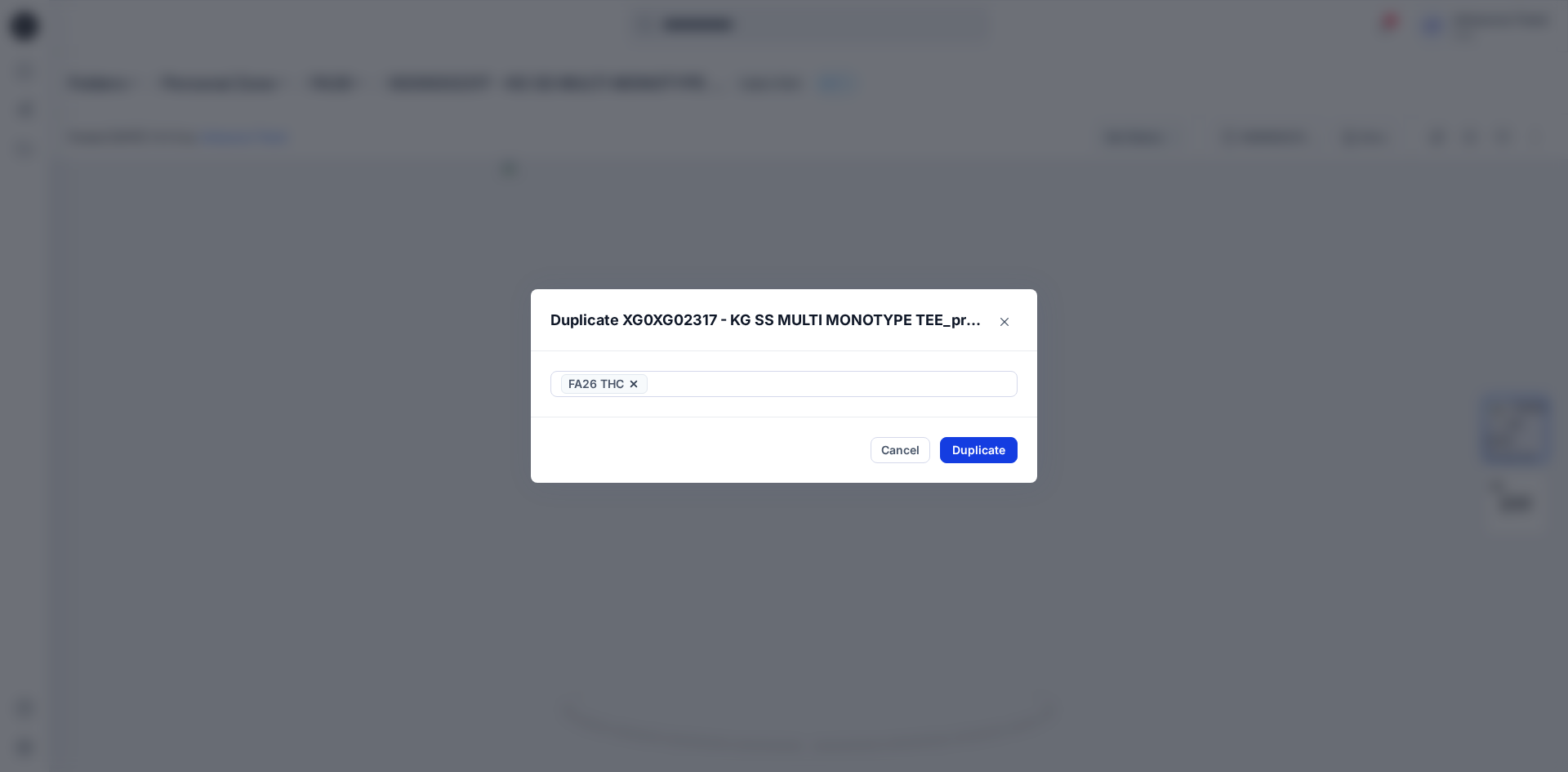
click at [992, 442] on button "Duplicate" at bounding box center [978, 450] width 77 height 26
click at [990, 451] on button "Close" at bounding box center [991, 451] width 54 height 26
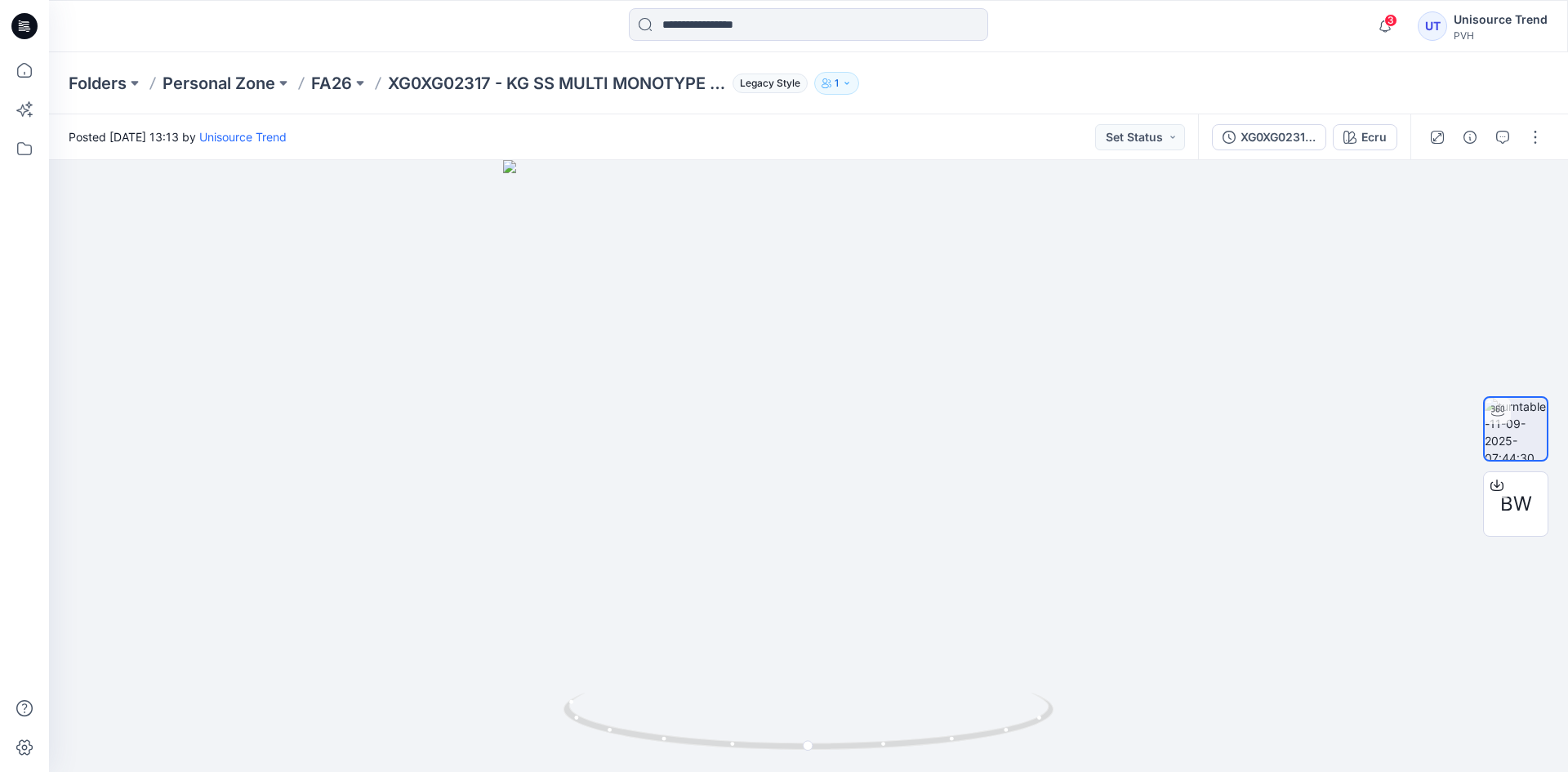
click at [21, 15] on icon at bounding box center [24, 26] width 26 height 26
